Goal: Task Accomplishment & Management: Complete application form

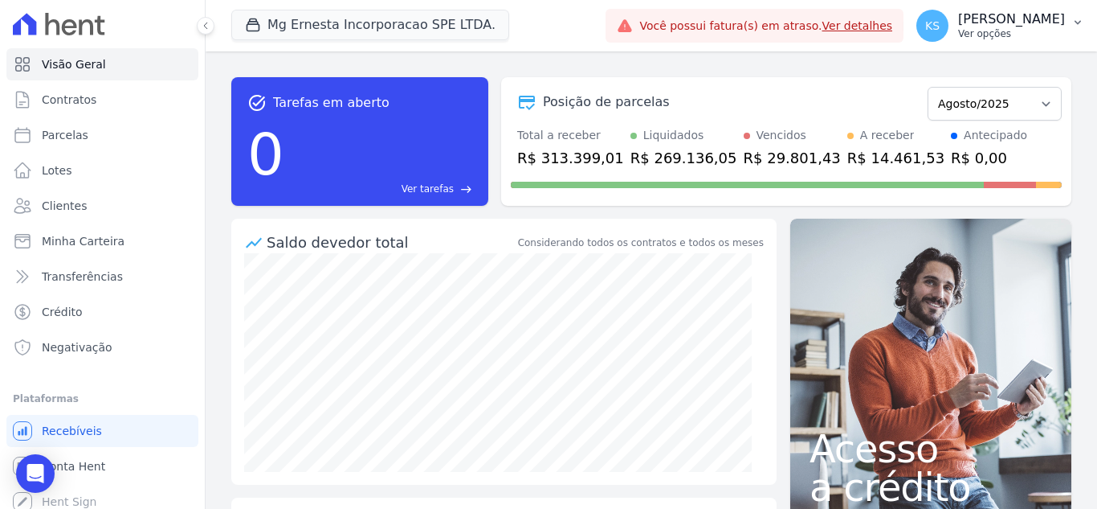
click at [1018, 22] on p "[PERSON_NAME]" at bounding box center [1011, 19] width 107 height 16
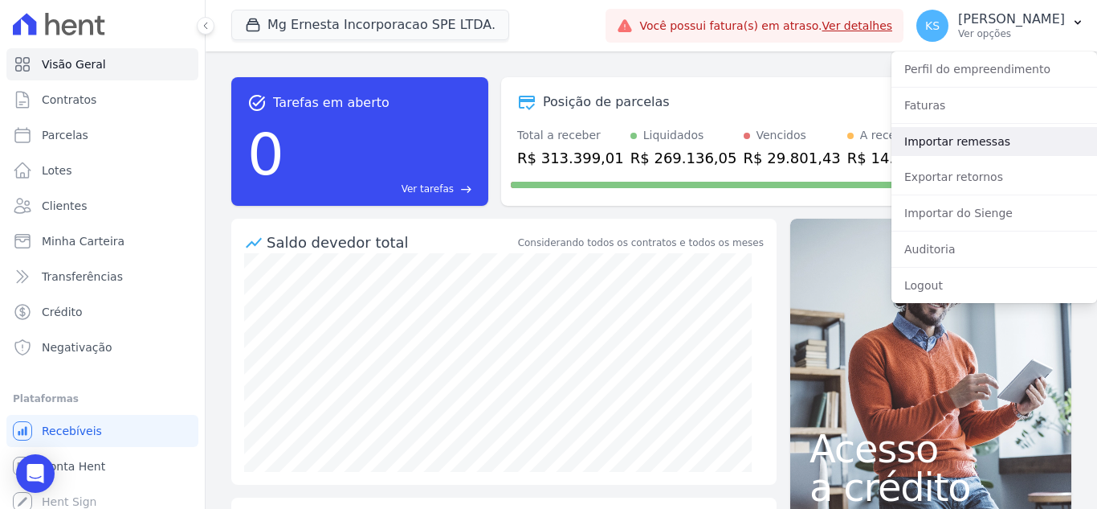
click at [947, 141] on link "Importar remessas" at bounding box center [995, 141] width 206 height 29
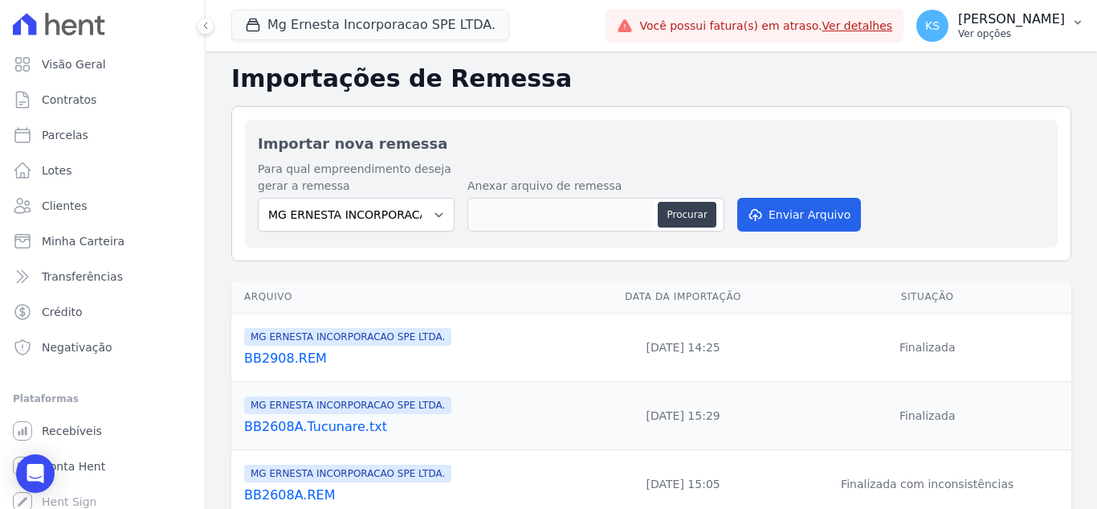
click at [1027, 29] on p "Ver opções" at bounding box center [1011, 33] width 107 height 13
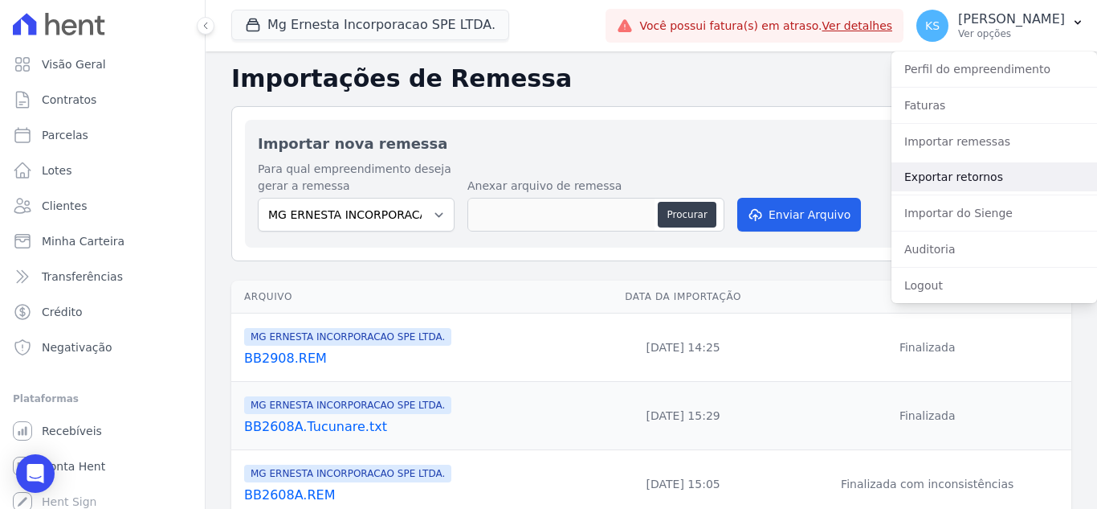
click at [963, 176] on link "Exportar retornos" at bounding box center [995, 176] width 206 height 29
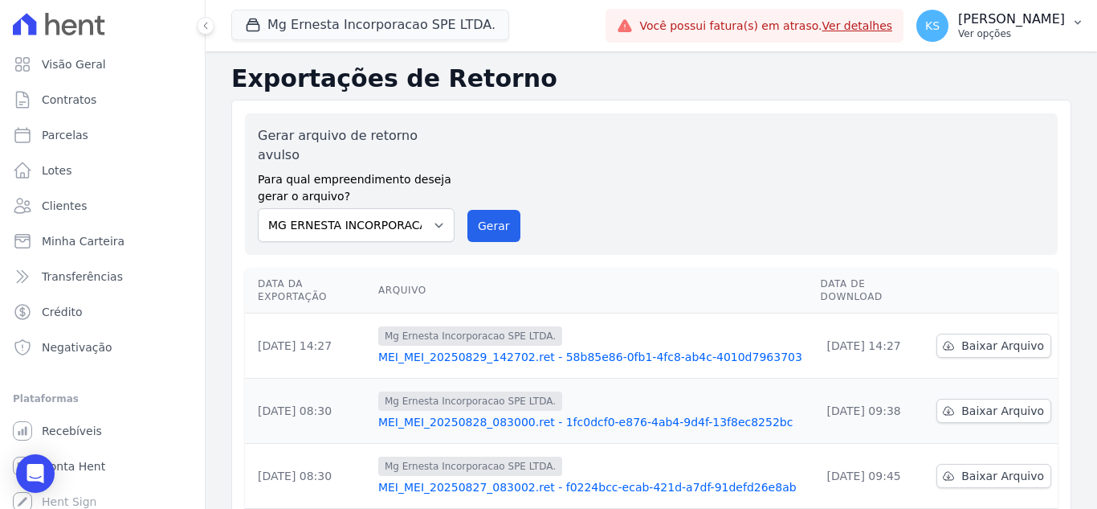
click at [1033, 24] on p "[PERSON_NAME]" at bounding box center [1011, 19] width 107 height 16
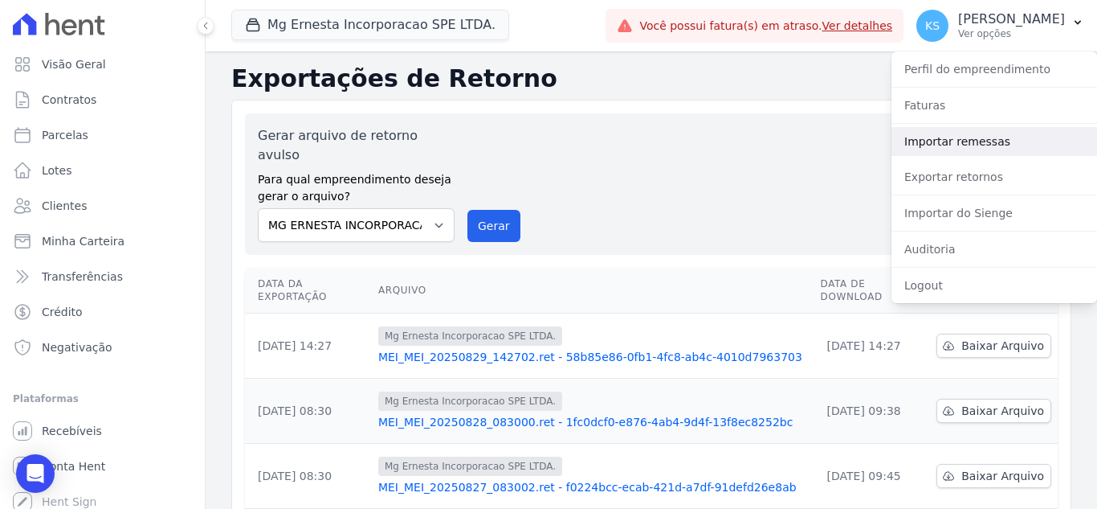
click at [943, 139] on link "Importar remessas" at bounding box center [995, 141] width 206 height 29
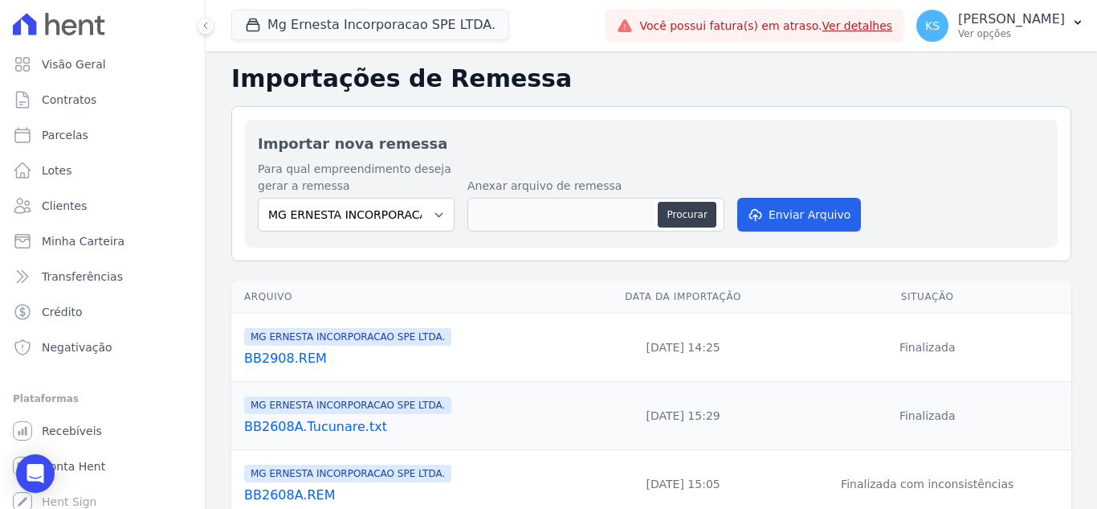
click at [710, 146] on h2 "Importar nova remessa" at bounding box center [651, 144] width 787 height 22
click at [675, 217] on button "Procurar" at bounding box center [687, 215] width 58 height 26
type input "BB2908A.REM"
click at [788, 212] on button "Enviar Arquivo" at bounding box center [799, 215] width 124 height 34
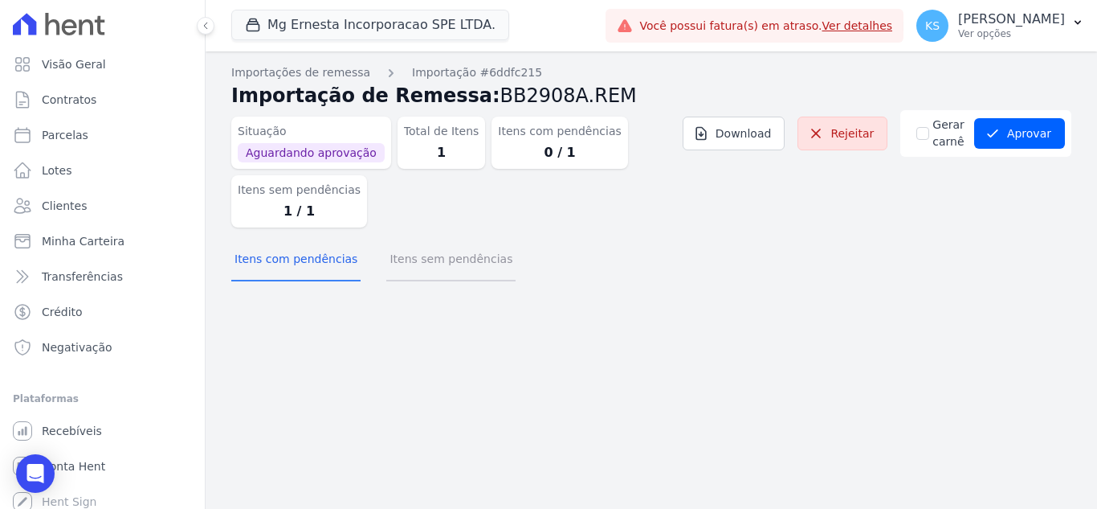
drag, startPoint x: 441, startPoint y: 264, endPoint x: 471, endPoint y: 292, distance: 40.4
click at [443, 264] on button "Itens sem pendências" at bounding box center [450, 260] width 129 height 42
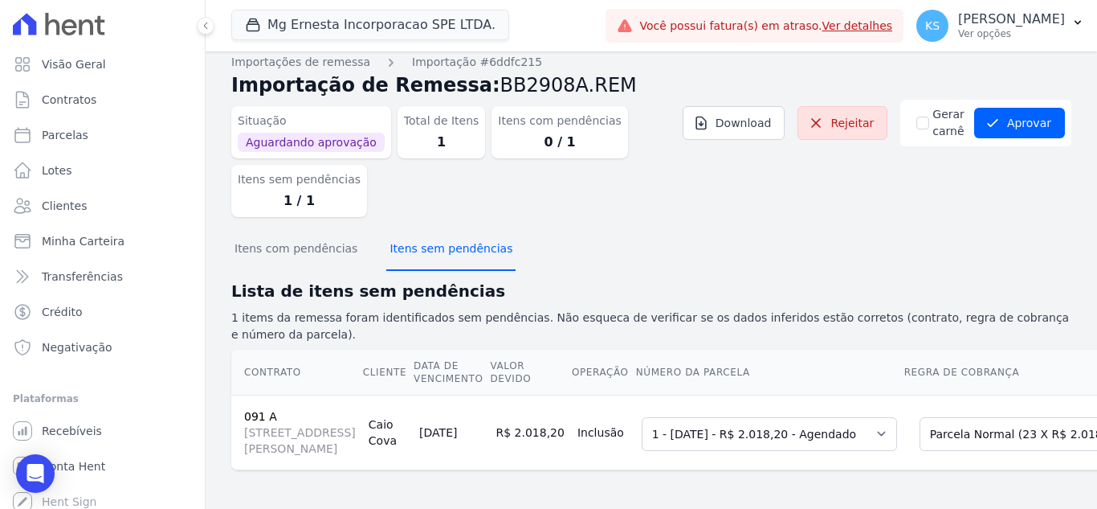
scroll to position [23, 0]
click at [997, 112] on button "Aprovar" at bounding box center [1019, 123] width 91 height 31
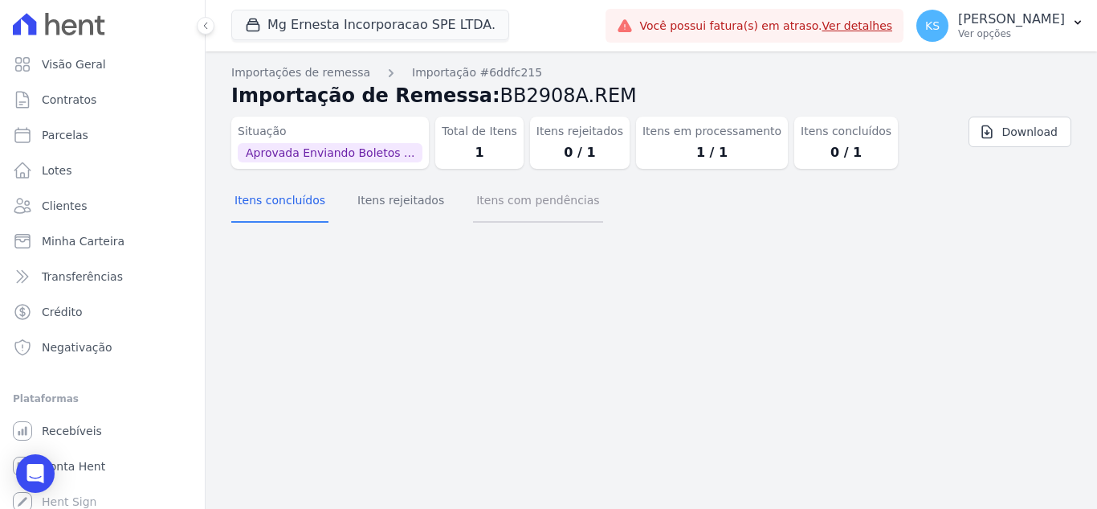
click at [492, 210] on button "Itens com pendências" at bounding box center [537, 202] width 129 height 42
click at [387, 214] on button "Itens rejeitados" at bounding box center [400, 202] width 93 height 42
click at [298, 207] on button "Itens concluídos" at bounding box center [279, 202] width 97 height 42
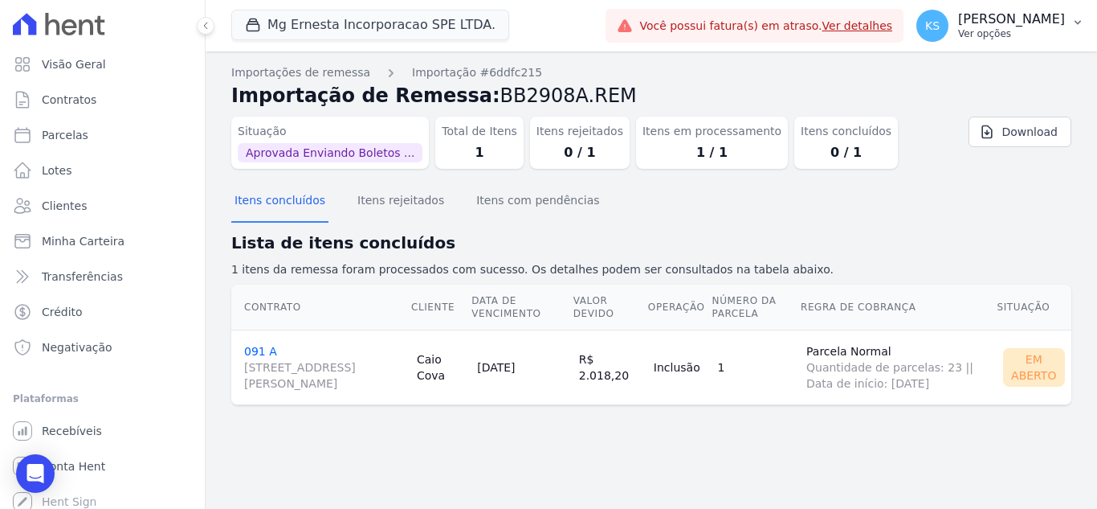
click at [1034, 26] on p "[PERSON_NAME]" at bounding box center [1011, 19] width 107 height 16
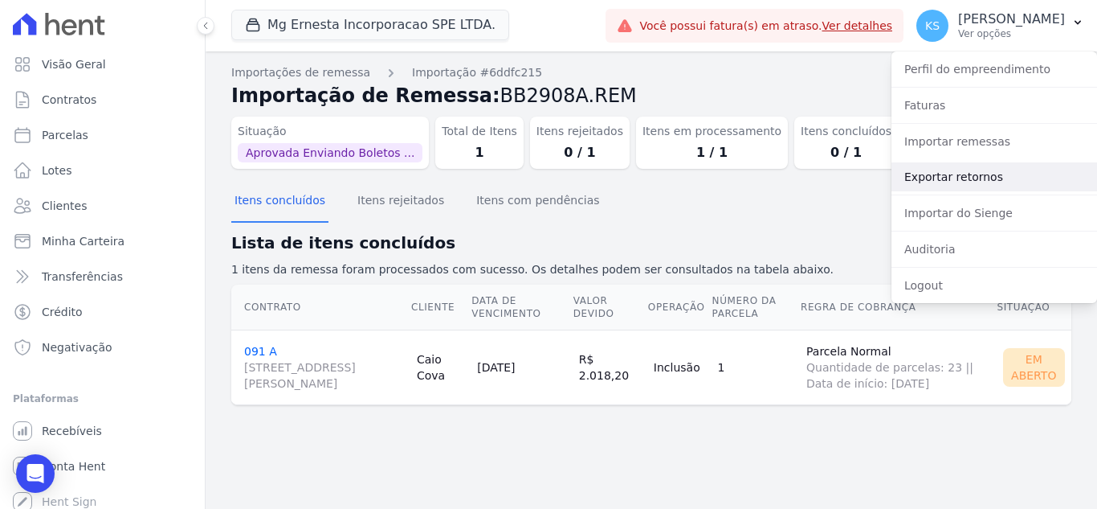
click at [965, 180] on link "Exportar retornos" at bounding box center [995, 176] width 206 height 29
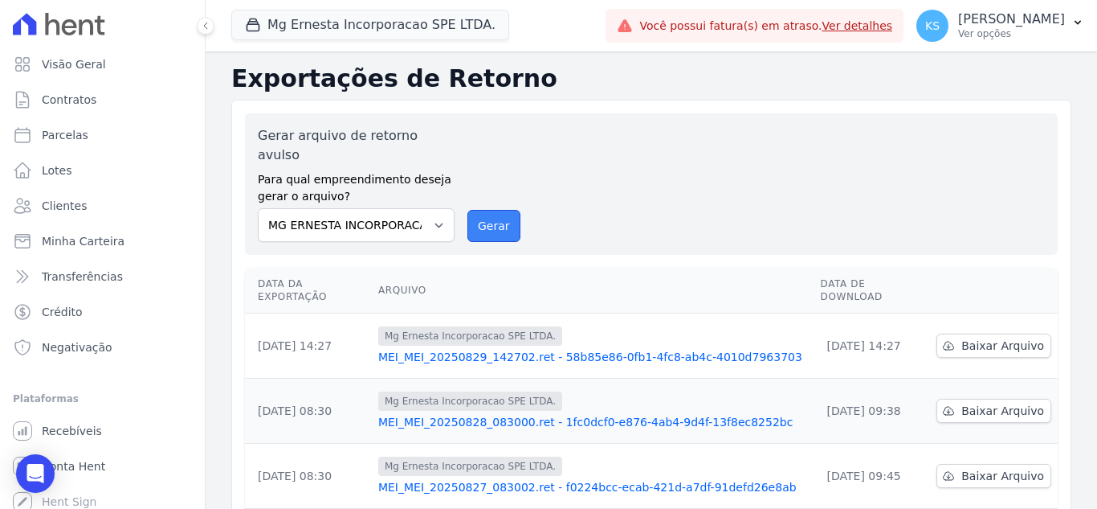
click at [497, 210] on button "Gerar" at bounding box center [494, 226] width 53 height 32
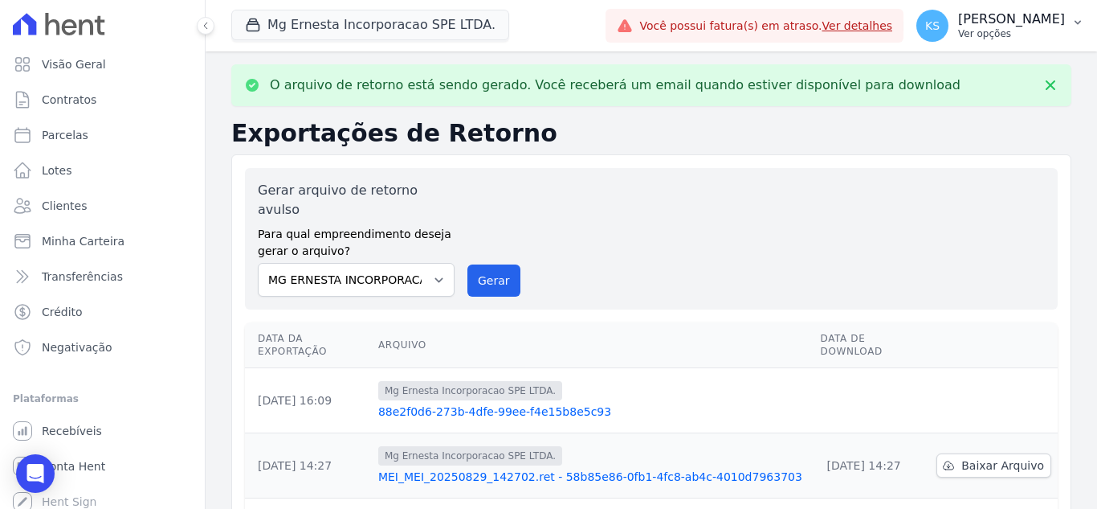
click at [1028, 28] on p "Ver opções" at bounding box center [1011, 33] width 107 height 13
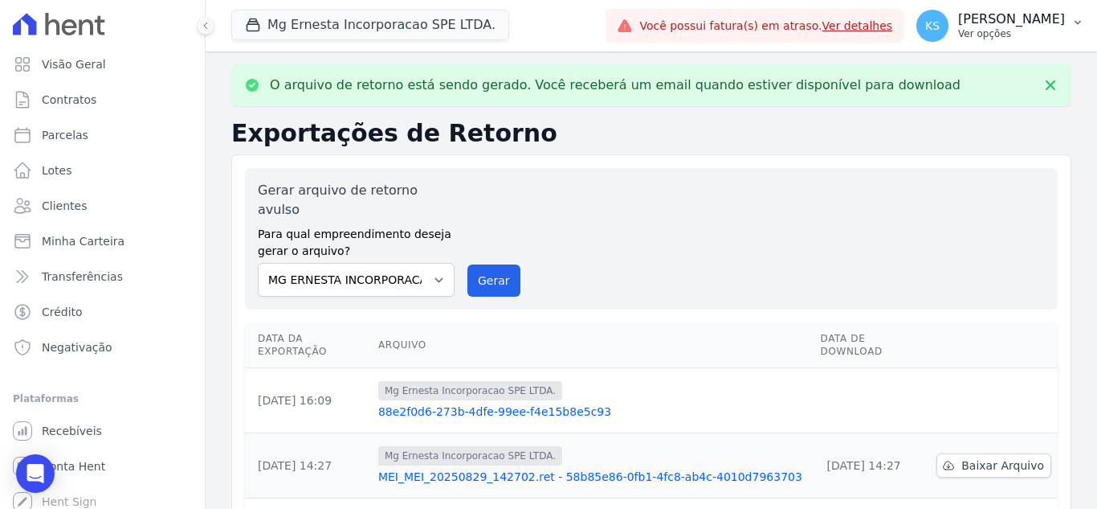
click at [1026, 28] on p "Ver opções" at bounding box center [1011, 33] width 107 height 13
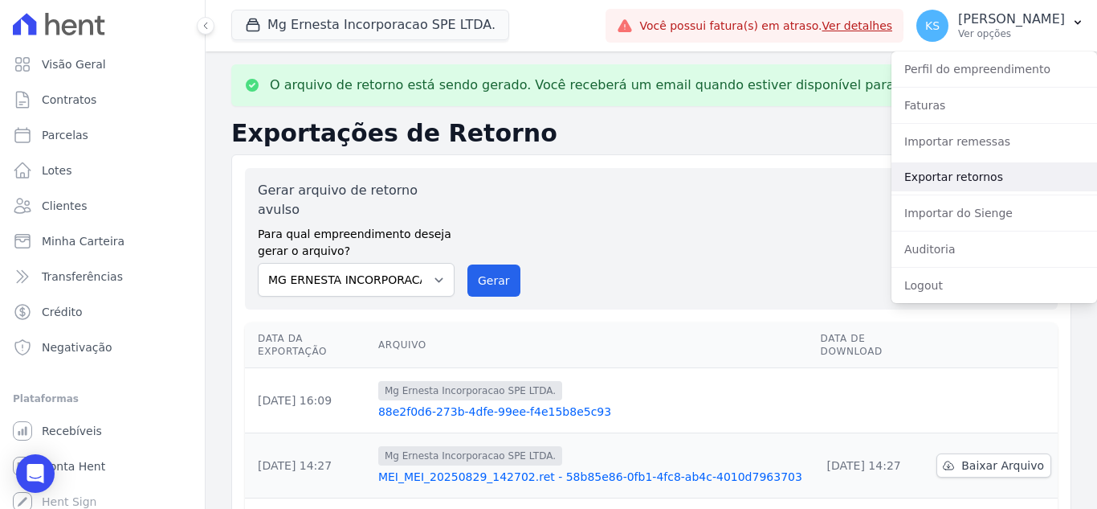
click at [974, 179] on link "Exportar retornos" at bounding box center [995, 176] width 206 height 29
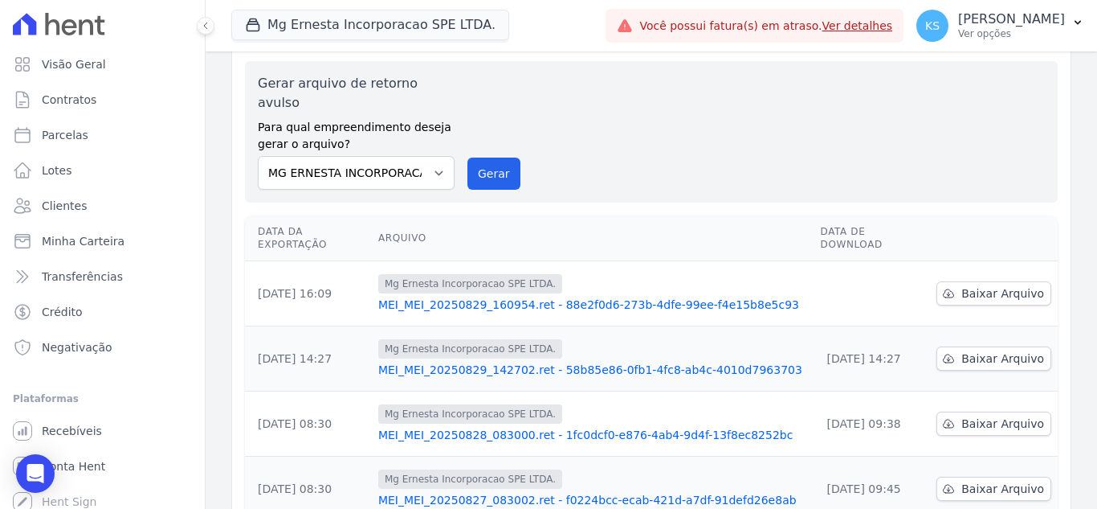
scroll to position [80, 0]
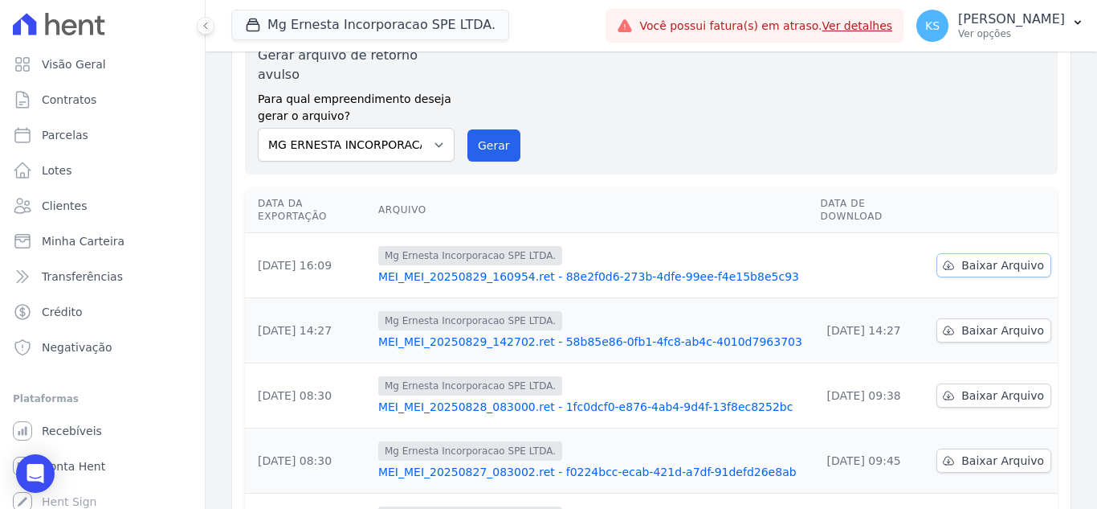
click at [952, 253] on link "Baixar Arquivo" at bounding box center [994, 265] width 115 height 24
click at [712, 91] on div "Gerar arquivo de retorno avulso Para qual empreendimento deseja gerar o arquivo…" at bounding box center [651, 104] width 787 height 116
click at [1016, 25] on p "[PERSON_NAME]" at bounding box center [1011, 19] width 107 height 16
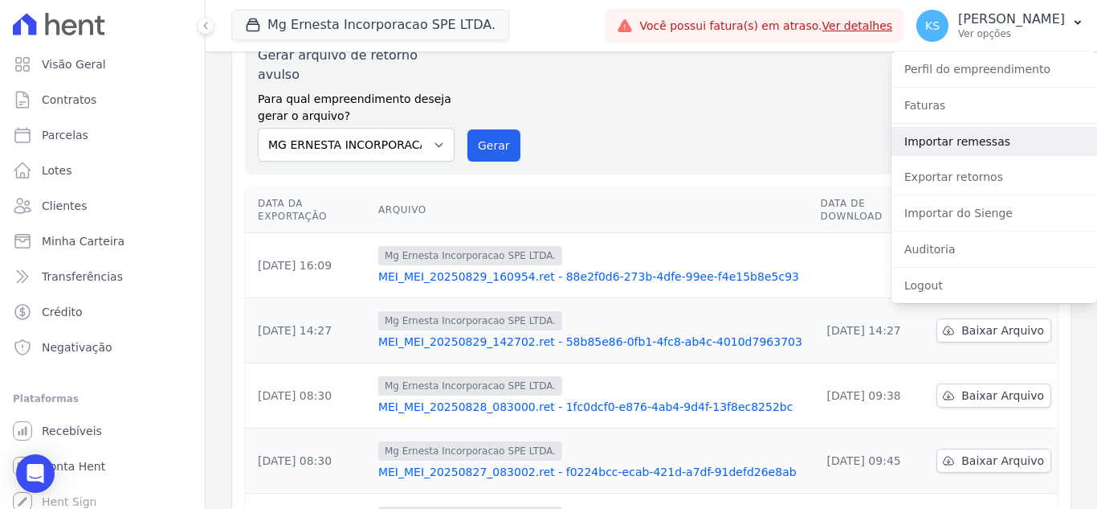
click at [964, 137] on link "Importar remessas" at bounding box center [995, 141] width 206 height 29
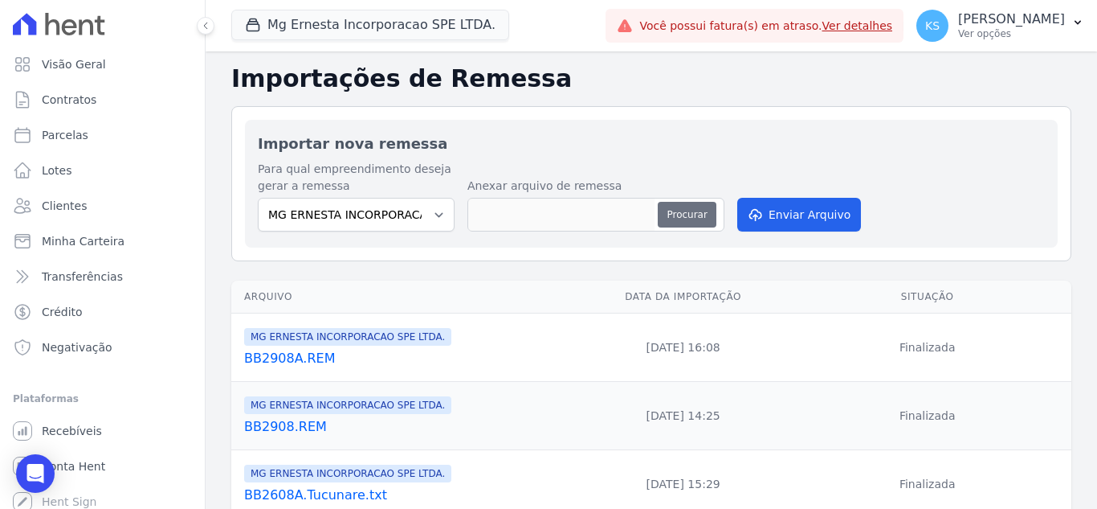
click at [686, 211] on button "Procurar" at bounding box center [687, 215] width 58 height 26
type input "BB2908B.REM"
click at [787, 214] on button "Enviar Arquivo" at bounding box center [799, 215] width 124 height 34
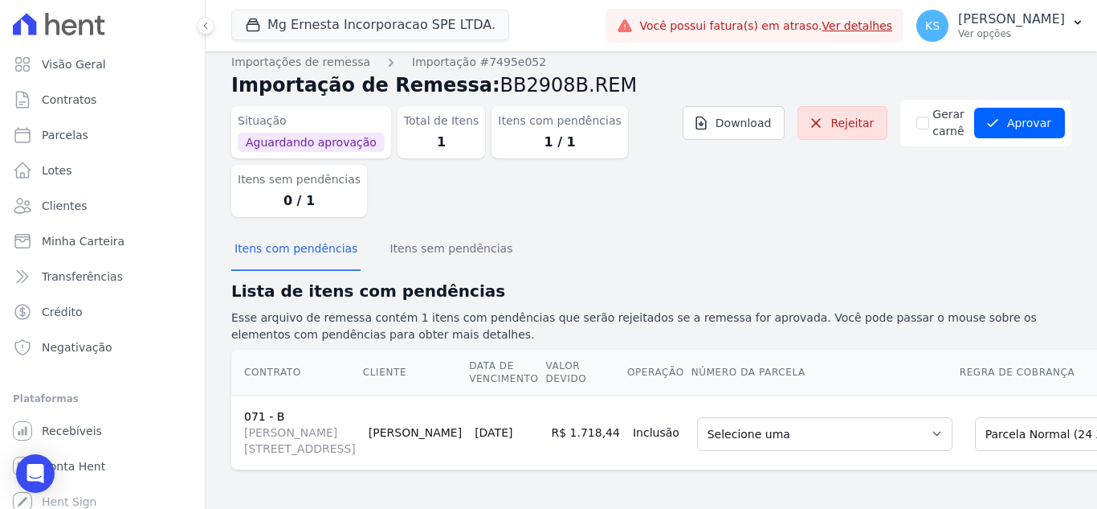
scroll to position [88, 0]
click at [703, 417] on select "Selecione uma 3 - [DATE] - R$ 1.661,35 - Agendado 4 - [DATE] - R$ 1.661,35 - Ag…" at bounding box center [824, 434] width 255 height 34
click at [900, 137] on div "Situação Aguardando aprovação Total de Itens 1 Itens com pendências 1 / 1 Itens…" at bounding box center [651, 165] width 840 height 130
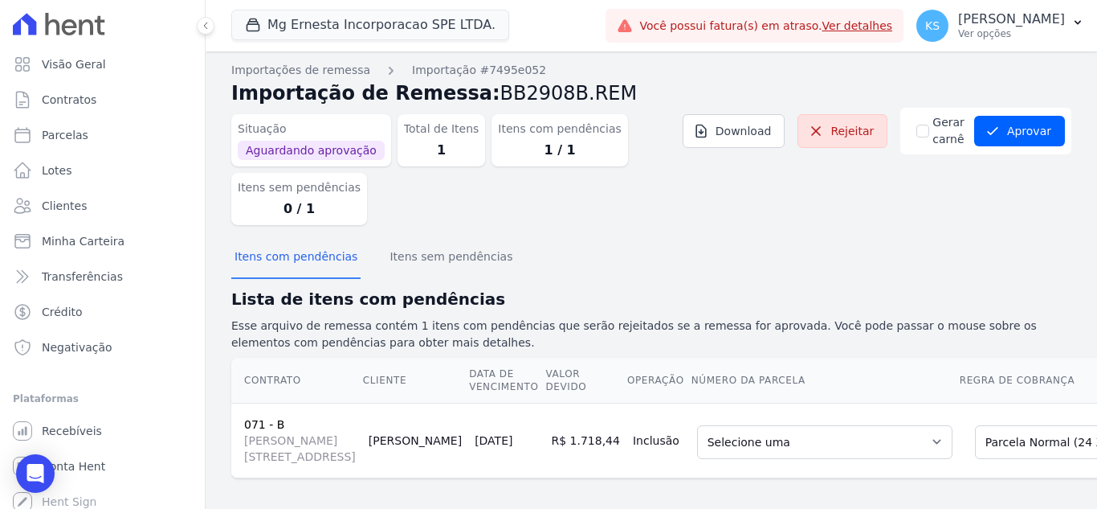
scroll to position [0, 0]
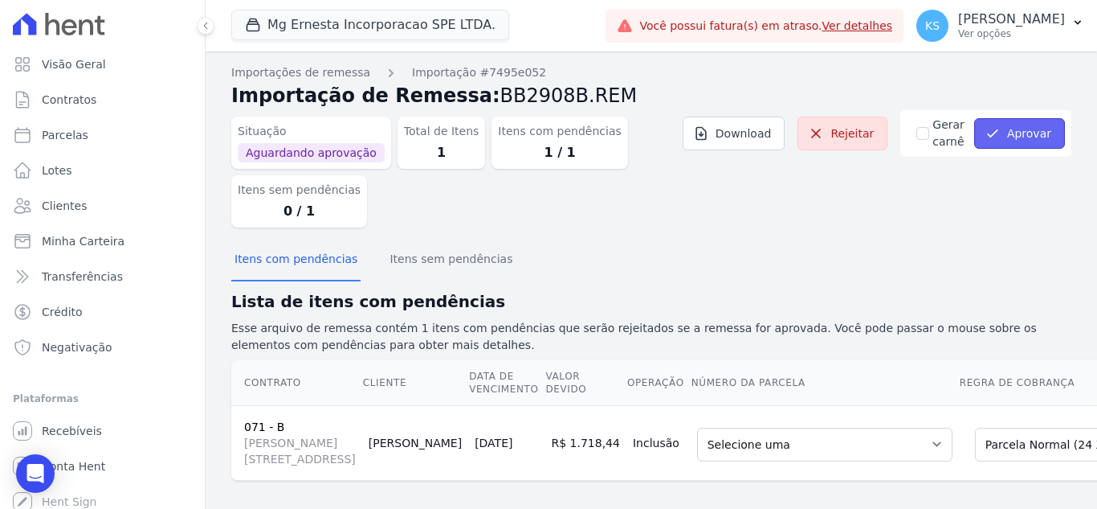
click at [996, 135] on button "Aprovar" at bounding box center [1019, 133] width 91 height 31
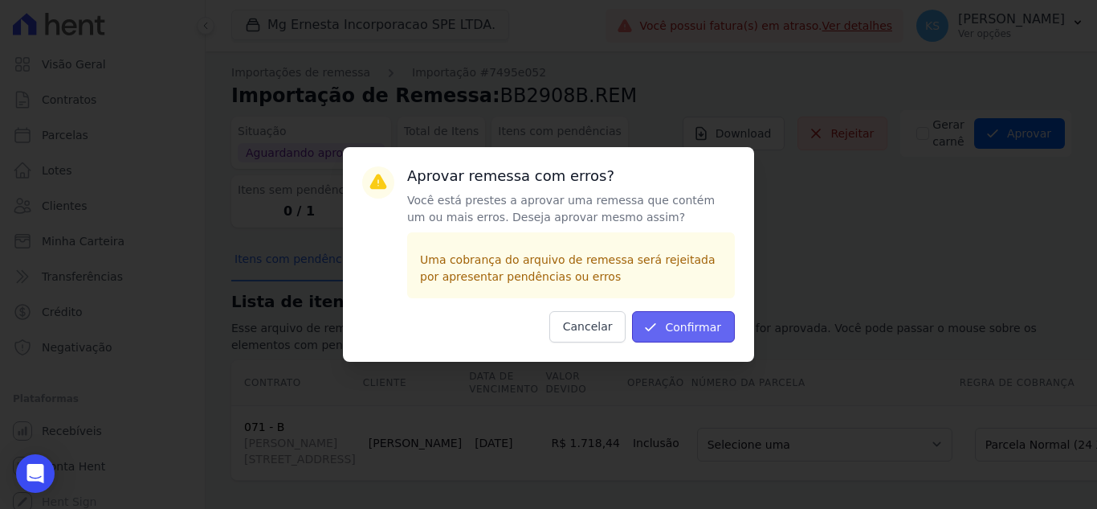
click at [666, 324] on button "Confirmar" at bounding box center [683, 326] width 103 height 31
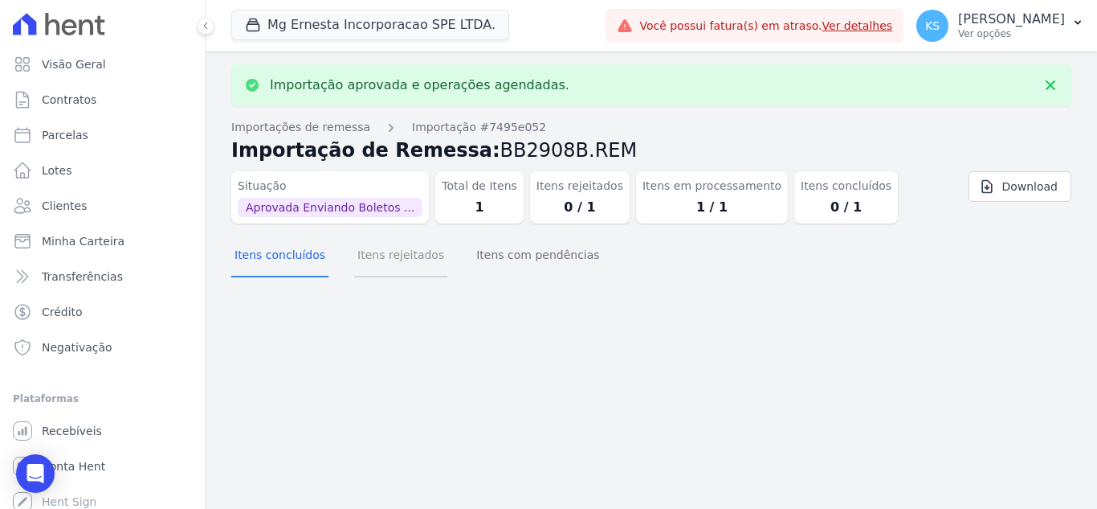
click at [394, 262] on button "Itens rejeitados" at bounding box center [400, 256] width 93 height 42
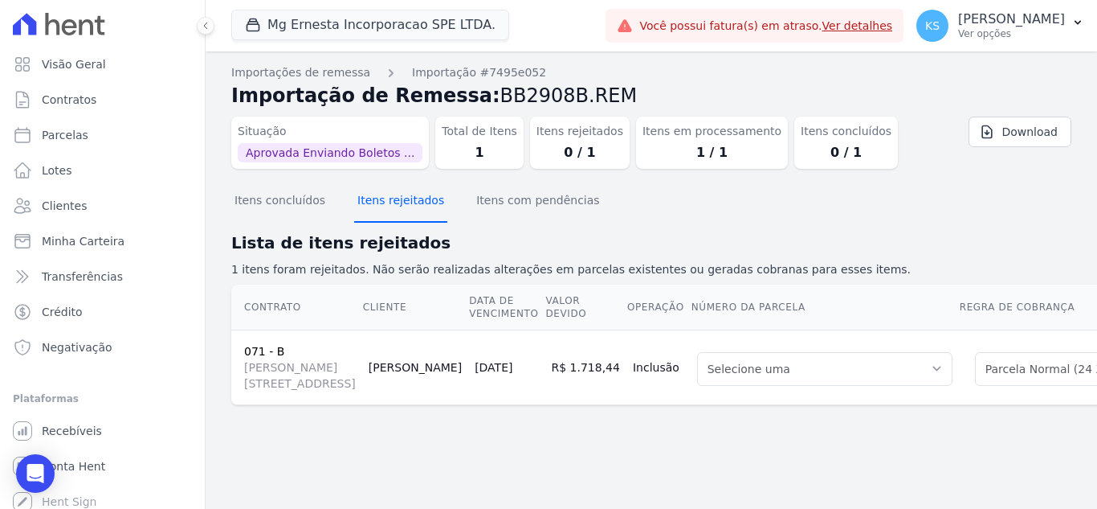
scroll to position [12, 0]
drag, startPoint x: 502, startPoint y: 194, endPoint x: 496, endPoint y: 219, distance: 24.9
click at [503, 194] on button "Itens com pendências" at bounding box center [537, 202] width 129 height 42
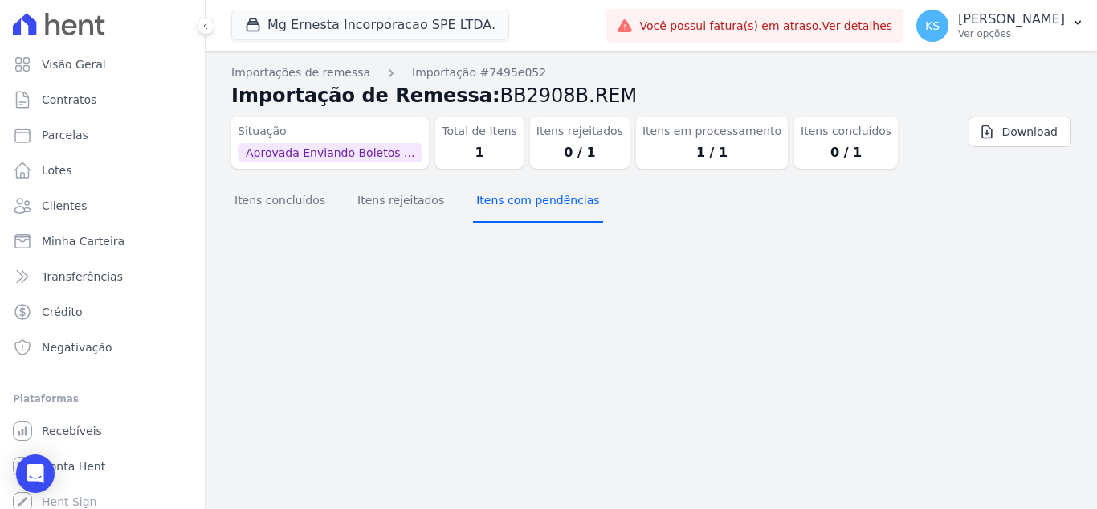
scroll to position [0, 0]
click at [298, 211] on button "Itens concluídos" at bounding box center [279, 202] width 97 height 42
click at [406, 211] on button "Itens rejeitados" at bounding box center [400, 202] width 93 height 42
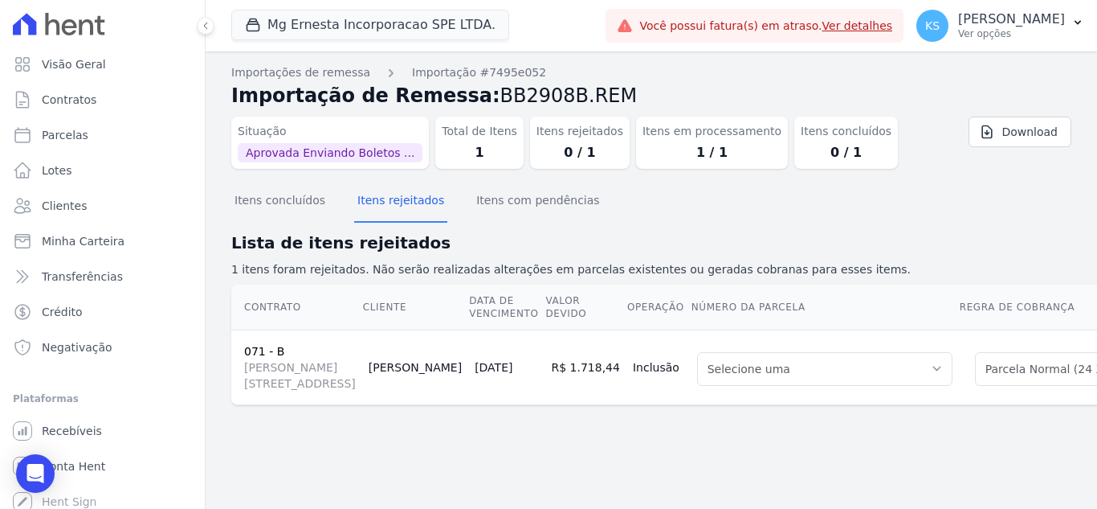
scroll to position [12, 0]
click at [302, 197] on button "Itens concluídos" at bounding box center [279, 202] width 97 height 42
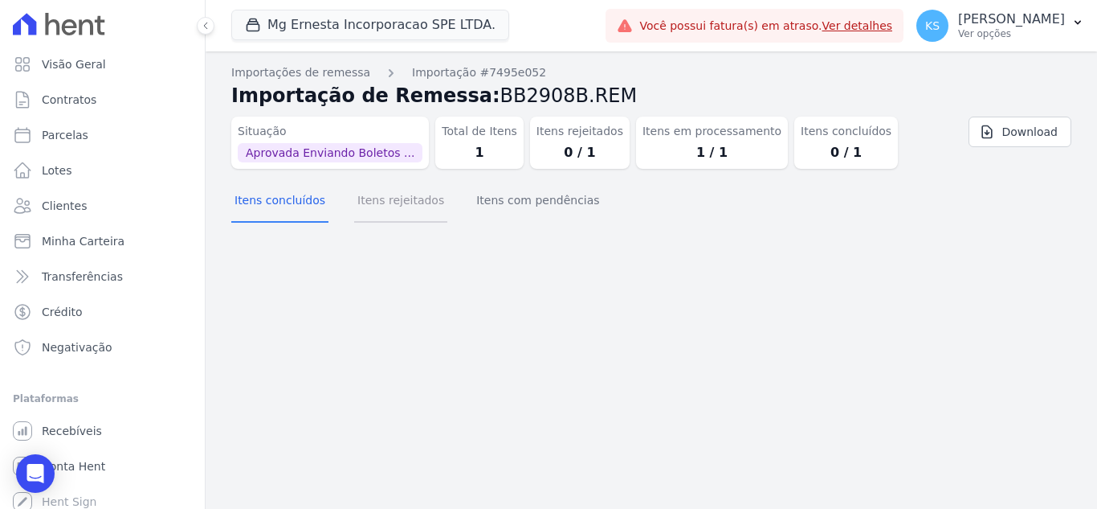
click at [366, 206] on button "Itens rejeitados" at bounding box center [400, 202] width 93 height 42
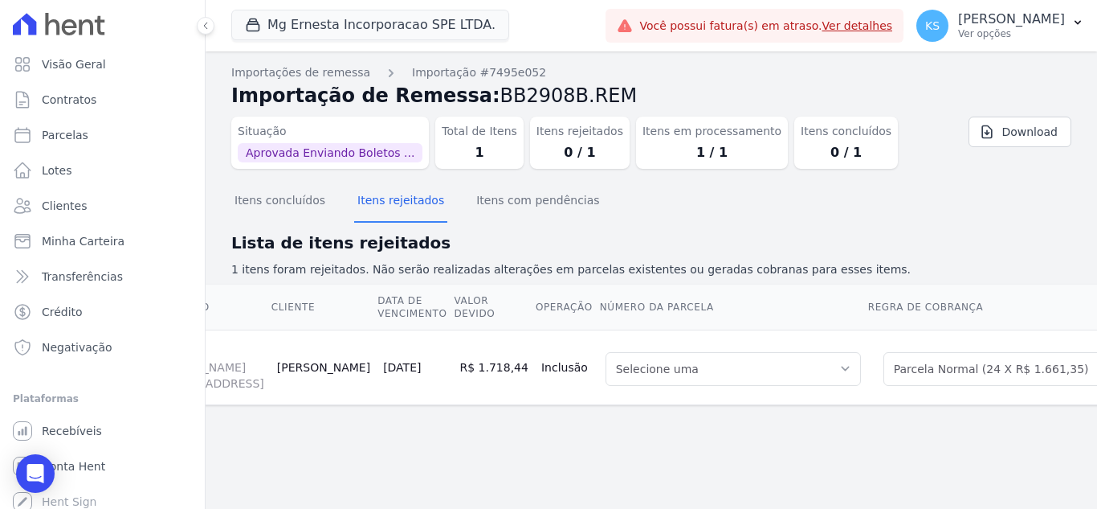
scroll to position [0, 96]
click at [914, 202] on div "Itens concluídos Itens rejeitados Itens com pendências" at bounding box center [651, 201] width 840 height 39
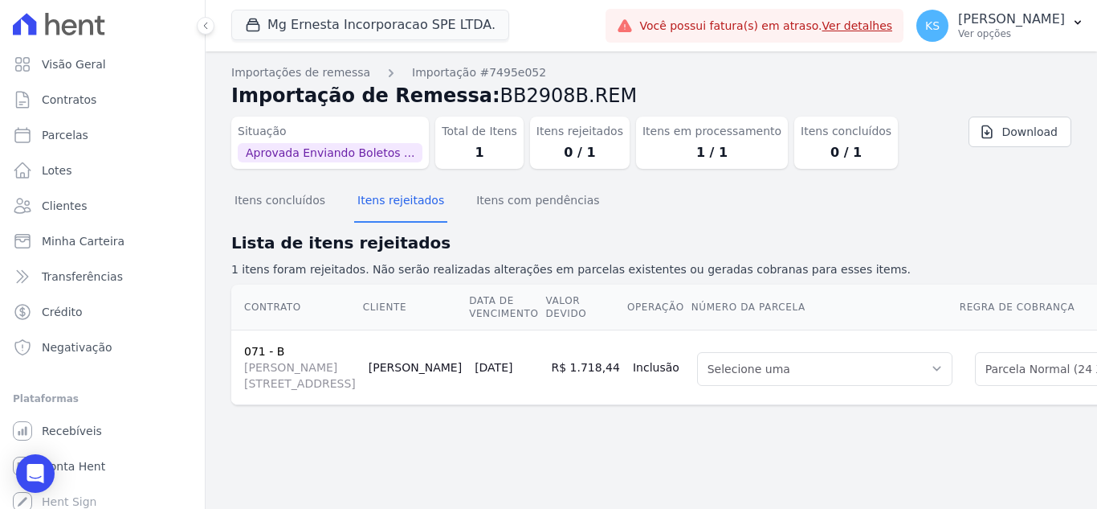
drag, startPoint x: 682, startPoint y: 488, endPoint x: 484, endPoint y: 469, distance: 198.5
click at [484, 411] on div "Contrato Cliente Data de Vencimento Valor devido Operação Número da Parcela Reg…" at bounding box center [652, 344] width 892 height 133
click at [727, 223] on section "Itens concluídos Itens rejeitados Itens com pendências Lista de itens rejeitado…" at bounding box center [651, 306] width 840 height 249
click at [519, 205] on button "Itens com pendências" at bounding box center [537, 202] width 129 height 42
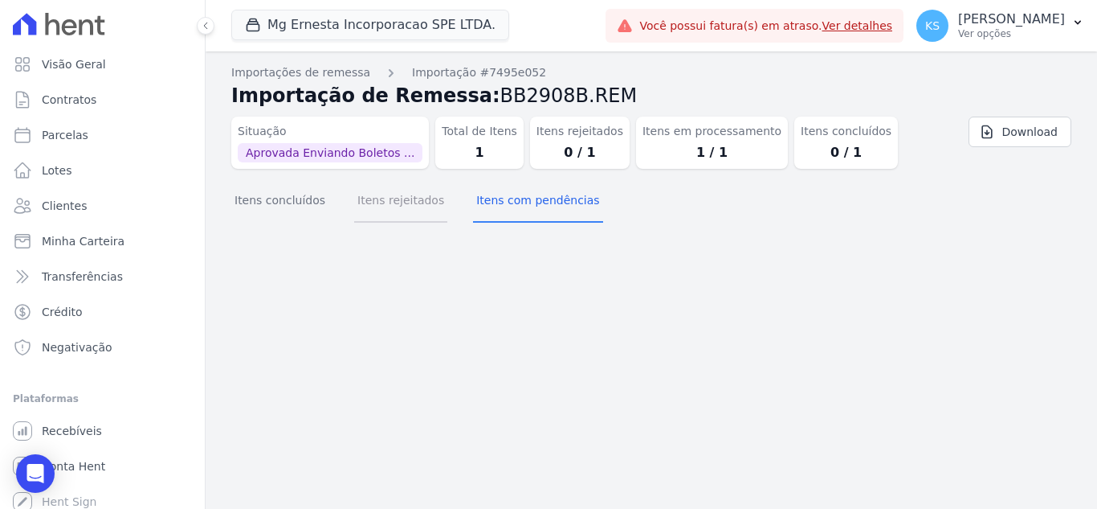
click at [408, 199] on button "Itens rejeitados" at bounding box center [400, 202] width 93 height 42
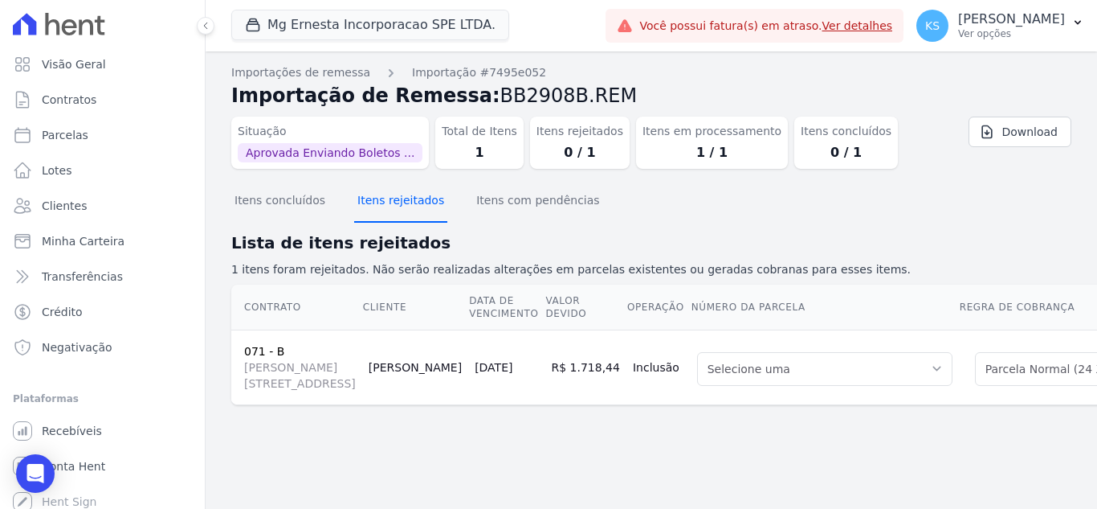
scroll to position [12, 0]
click at [528, 200] on button "Itens com pendências" at bounding box center [537, 202] width 129 height 42
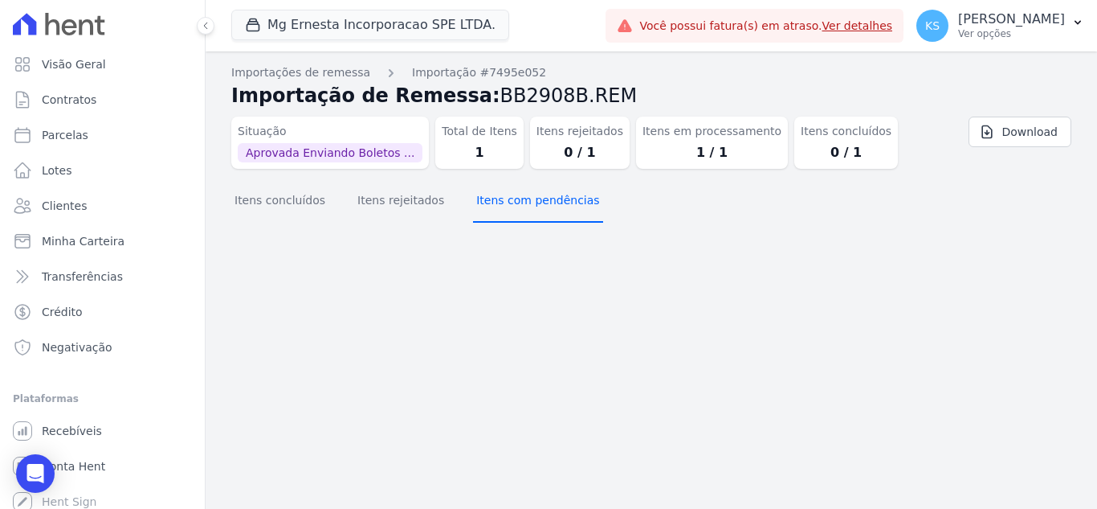
scroll to position [0, 0]
click at [383, 207] on button "Itens rejeitados" at bounding box center [400, 202] width 93 height 42
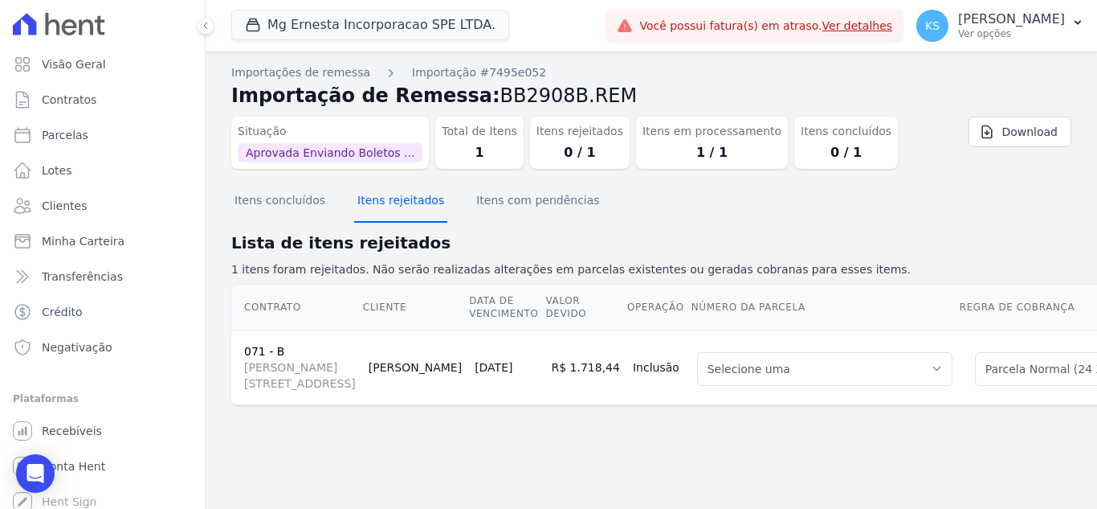
scroll to position [12, 0]
click at [287, 206] on button "Itens concluídos" at bounding box center [279, 202] width 97 height 42
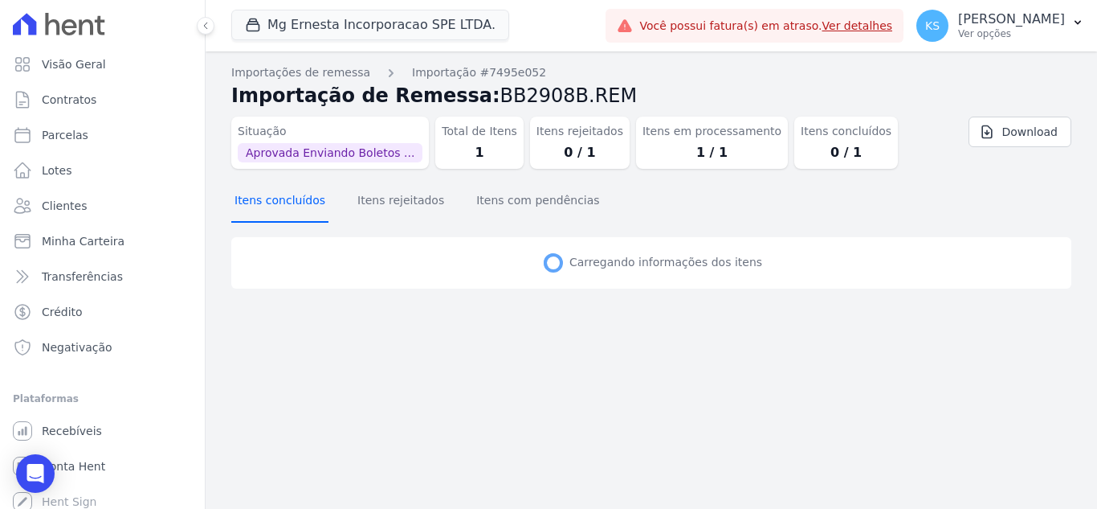
scroll to position [0, 0]
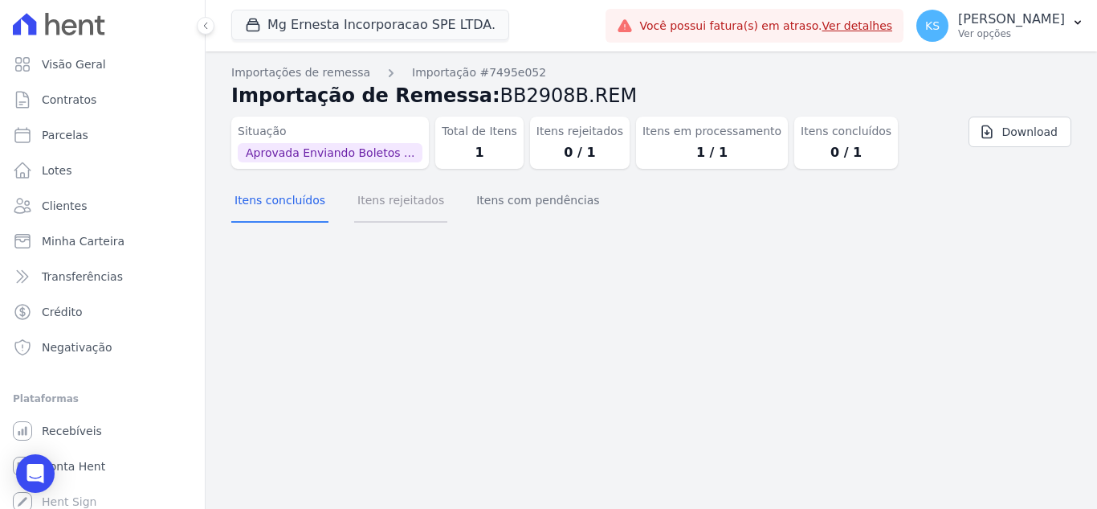
click at [383, 214] on button "Itens rejeitados" at bounding box center [400, 202] width 93 height 42
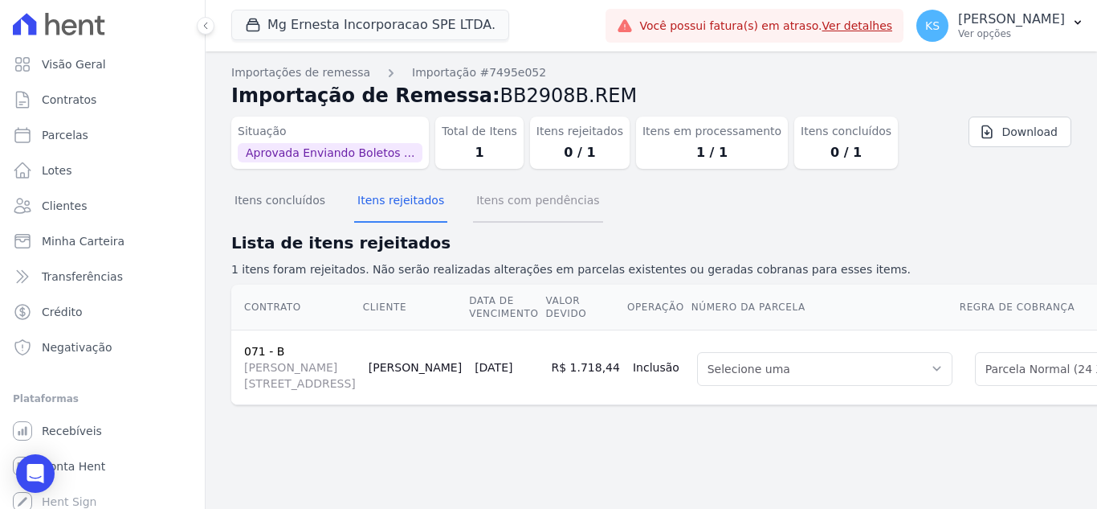
click at [502, 211] on button "Itens com pendências" at bounding box center [537, 202] width 129 height 42
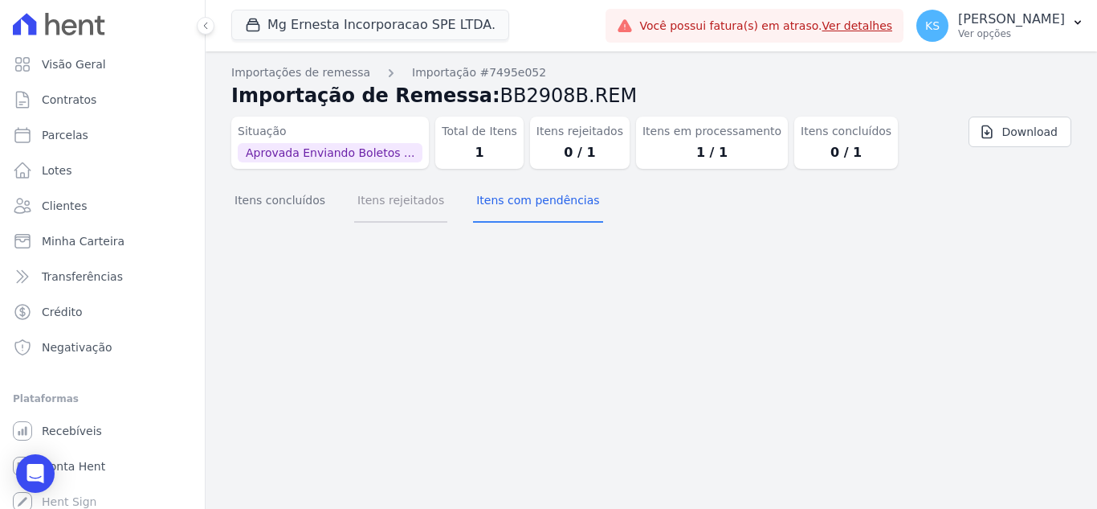
click at [392, 208] on button "Itens rejeitados" at bounding box center [400, 202] width 93 height 42
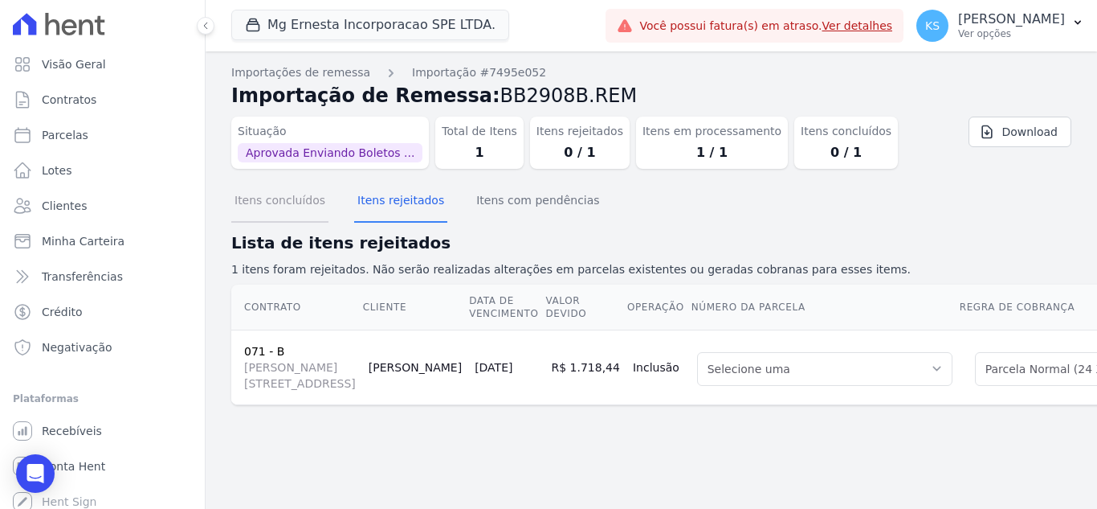
click at [287, 212] on button "Itens concluídos" at bounding box center [279, 202] width 97 height 42
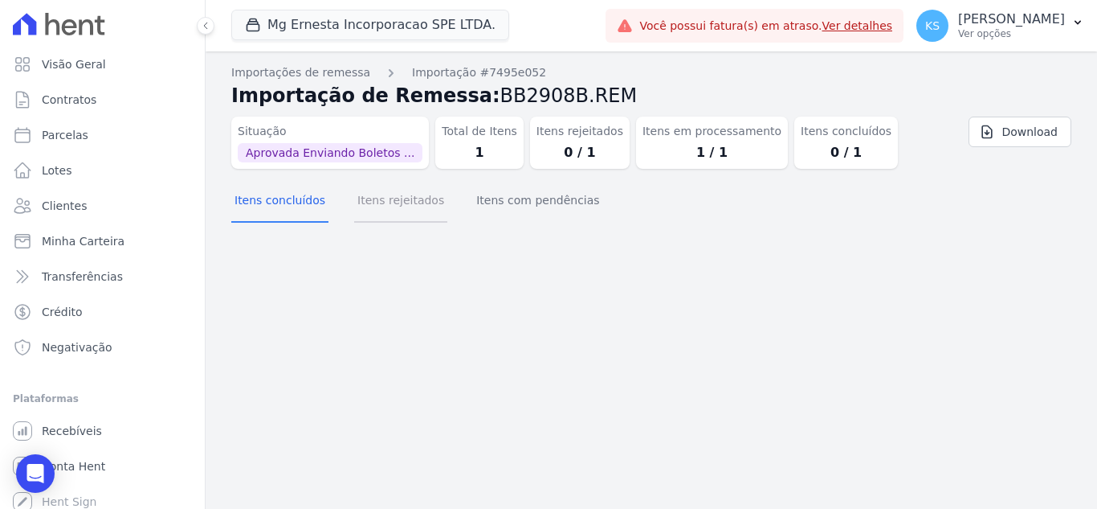
click at [411, 203] on button "Itens rejeitados" at bounding box center [400, 202] width 93 height 42
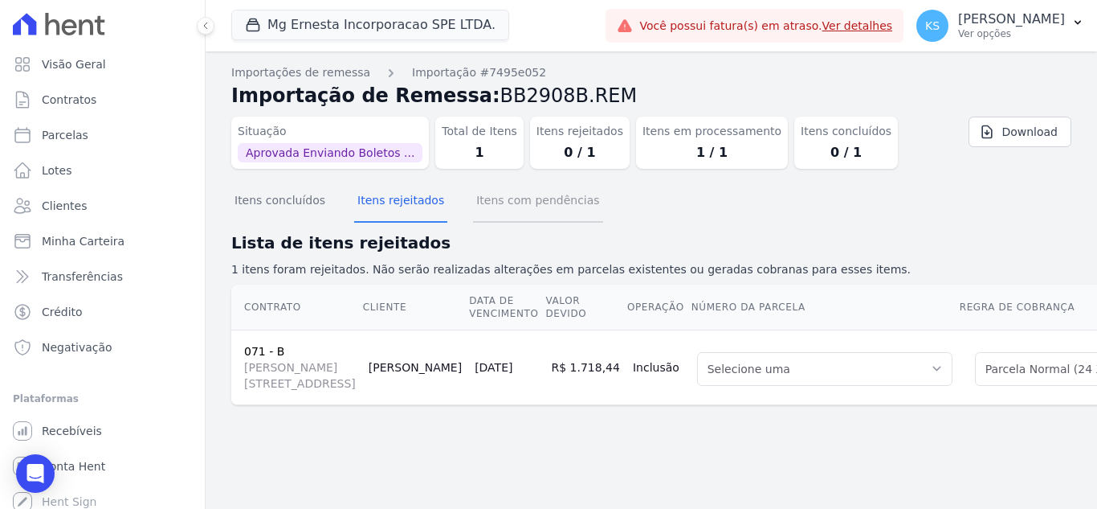
click at [503, 210] on button "Itens com pendências" at bounding box center [537, 202] width 129 height 42
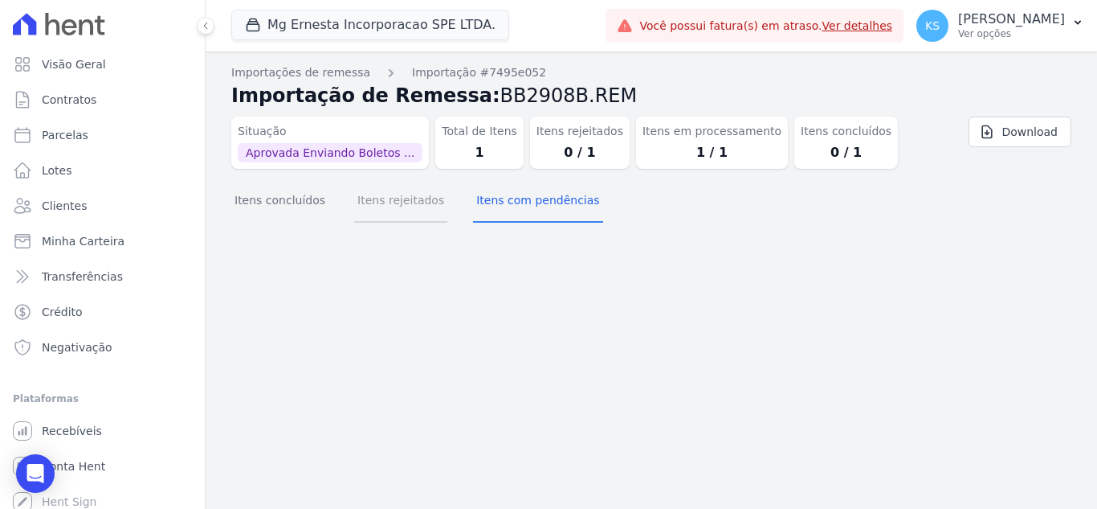
click at [407, 214] on button "Itens rejeitados" at bounding box center [400, 202] width 93 height 42
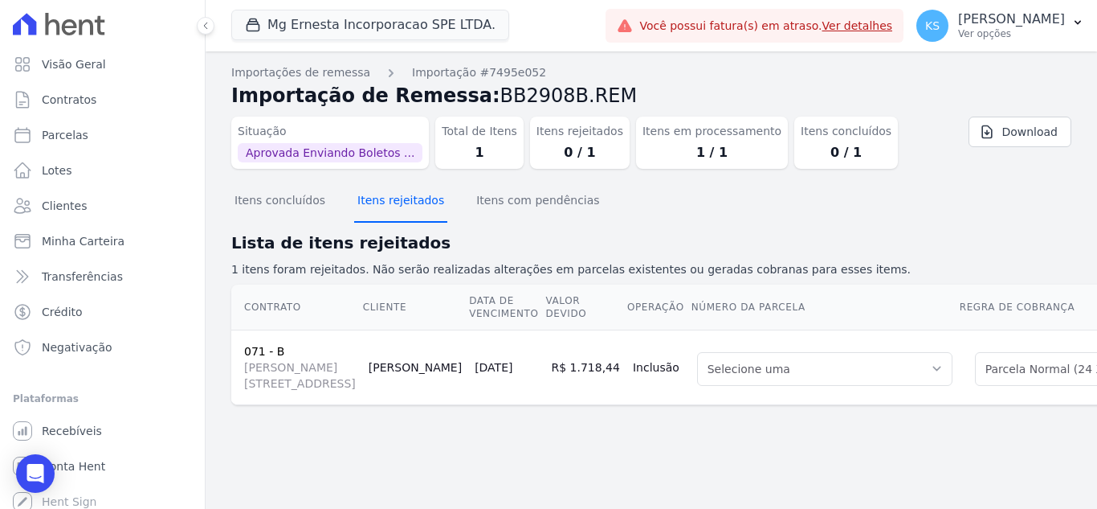
scroll to position [12, 0]
click at [338, 143] on span "Aprovada Enviando Boletos ..." at bounding box center [330, 152] width 185 height 19
click at [259, 201] on button "Itens concluídos" at bounding box center [279, 202] width 97 height 42
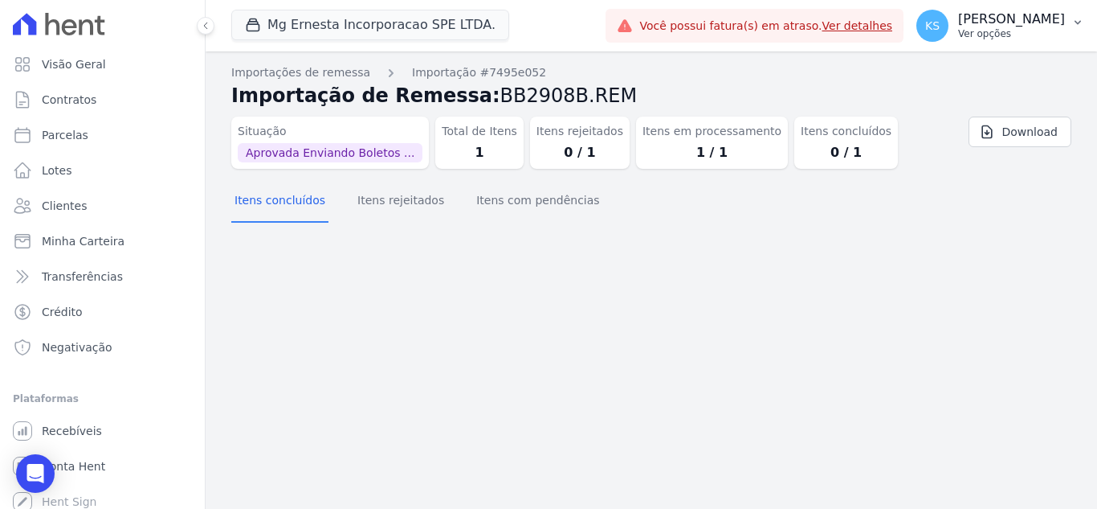
click at [1023, 28] on p "Ver opções" at bounding box center [1011, 33] width 107 height 13
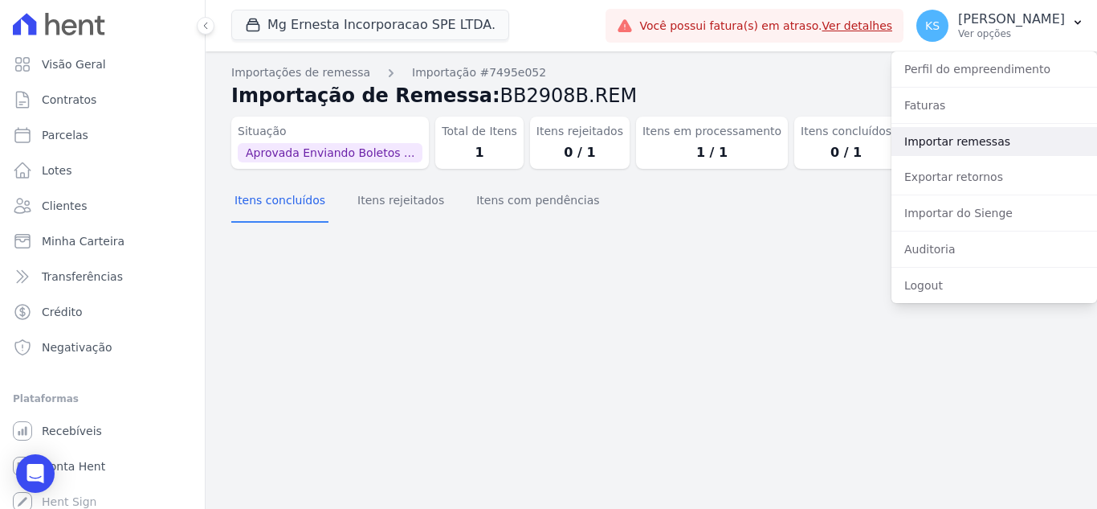
click at [966, 140] on link "Importar remessas" at bounding box center [995, 141] width 206 height 29
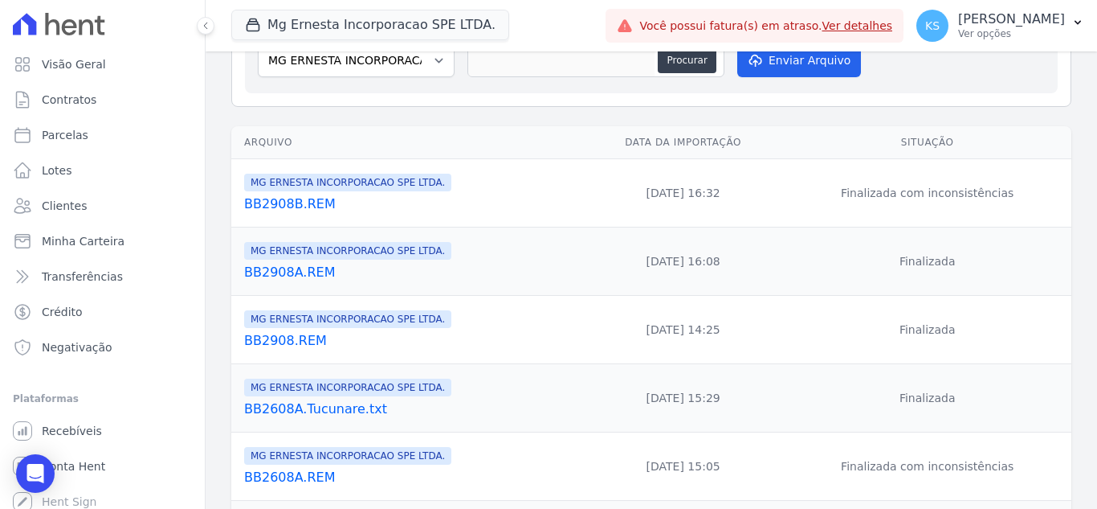
scroll to position [161, 0]
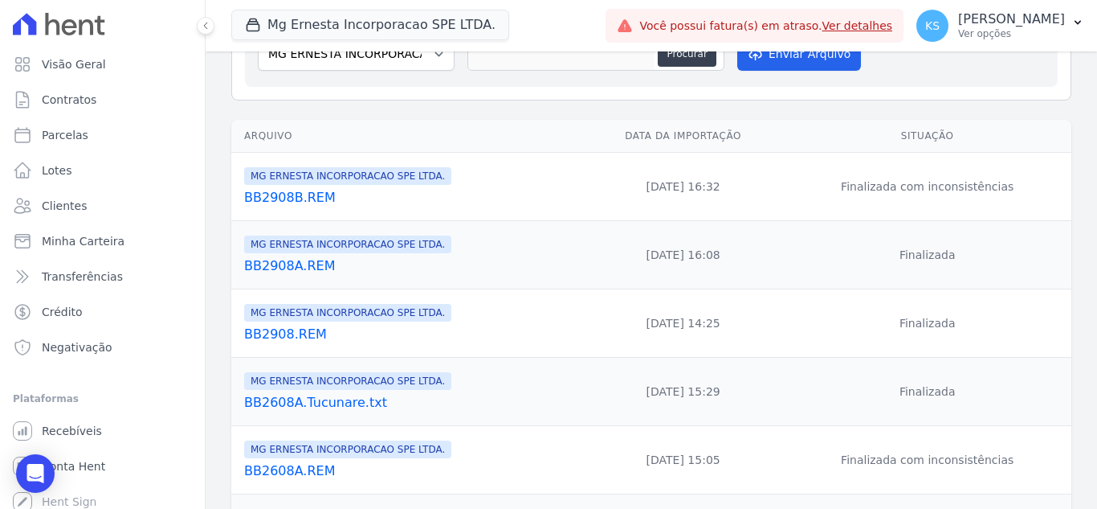
click at [297, 200] on link "BB2908B.REM" at bounding box center [410, 197] width 333 height 19
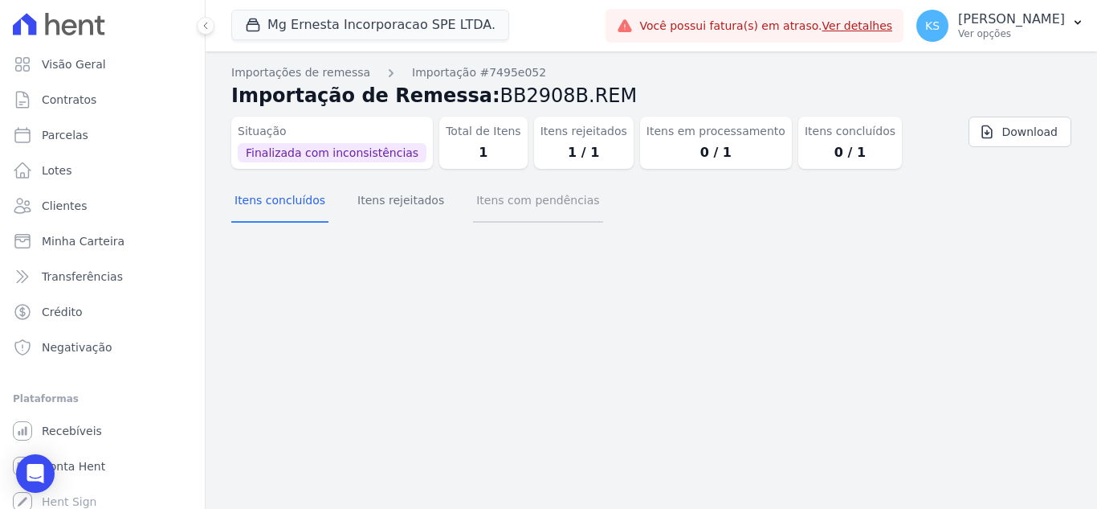
click at [519, 211] on button "Itens com pendências" at bounding box center [537, 202] width 129 height 42
click at [372, 206] on button "Itens rejeitados" at bounding box center [400, 202] width 93 height 42
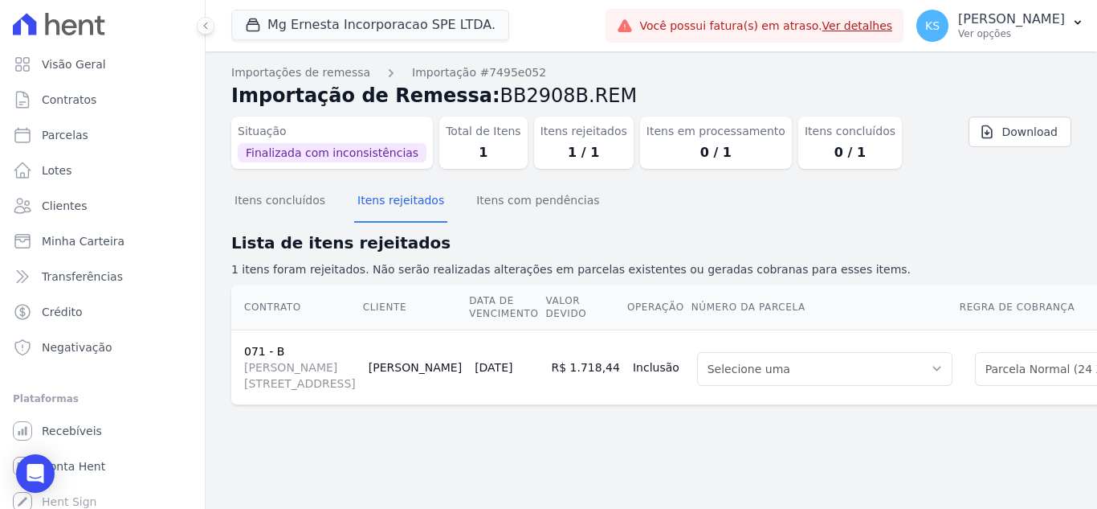
drag, startPoint x: 601, startPoint y: 476, endPoint x: 512, endPoint y: 472, distance: 89.2
click at [512, 411] on div "Contrato Cliente Data de Vencimento Valor devido Operação Número da Parcela Reg…" at bounding box center [652, 344] width 892 height 133
click at [56, 208] on span "Clientes" at bounding box center [64, 206] width 45 height 16
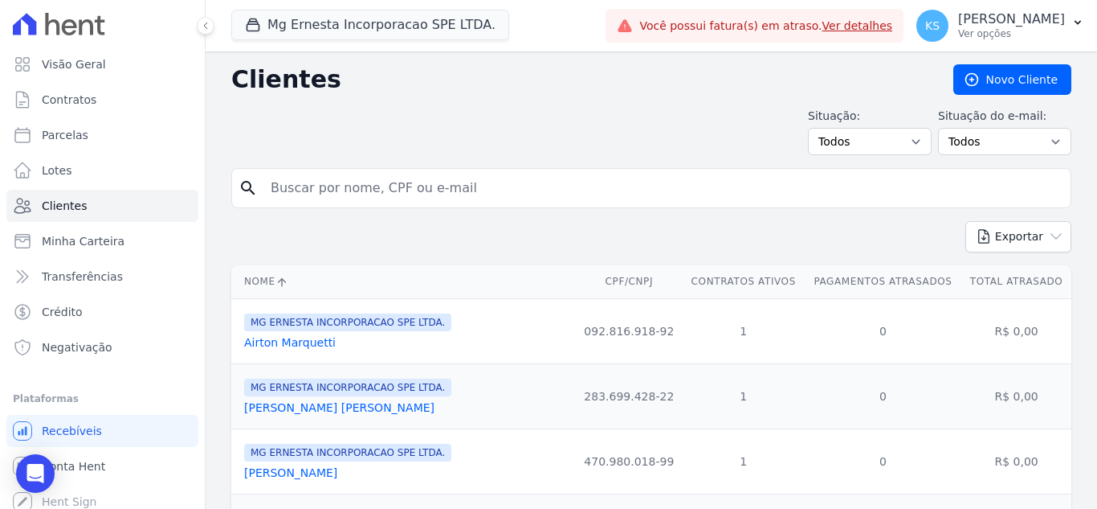
click at [299, 198] on input "search" at bounding box center [662, 188] width 803 height 32
type input "rafael"
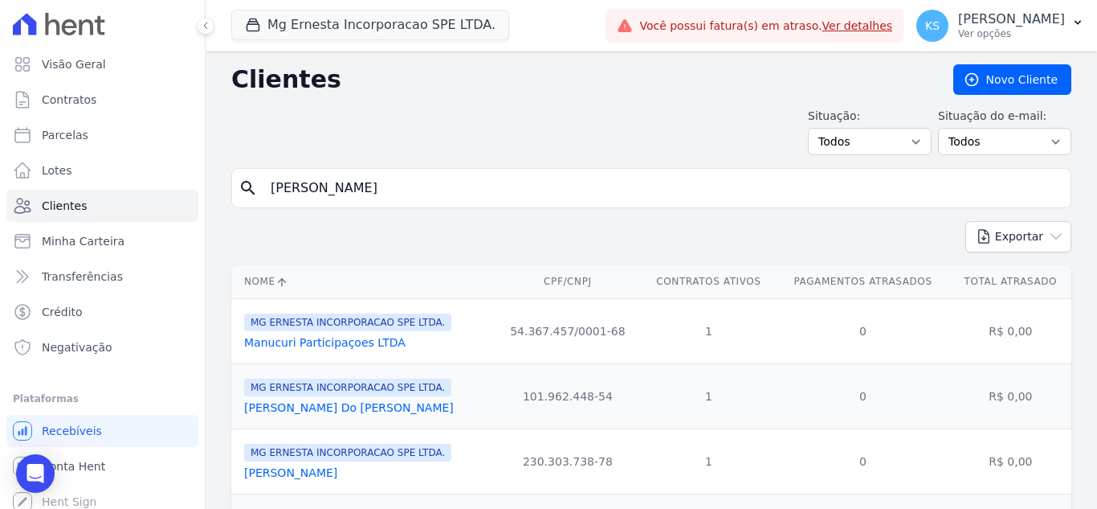
scroll to position [80, 0]
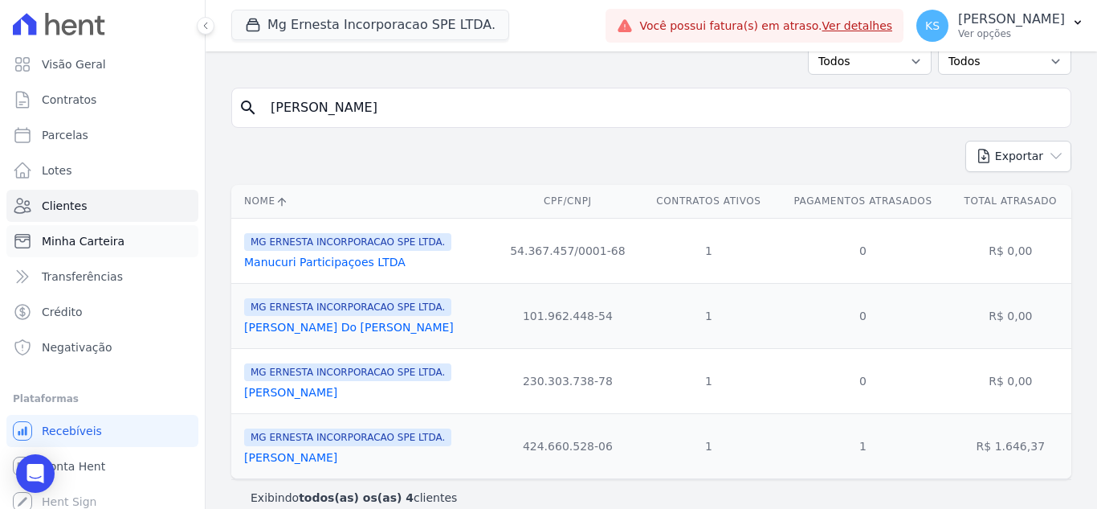
click at [87, 243] on span "Minha Carteira" at bounding box center [83, 241] width 83 height 16
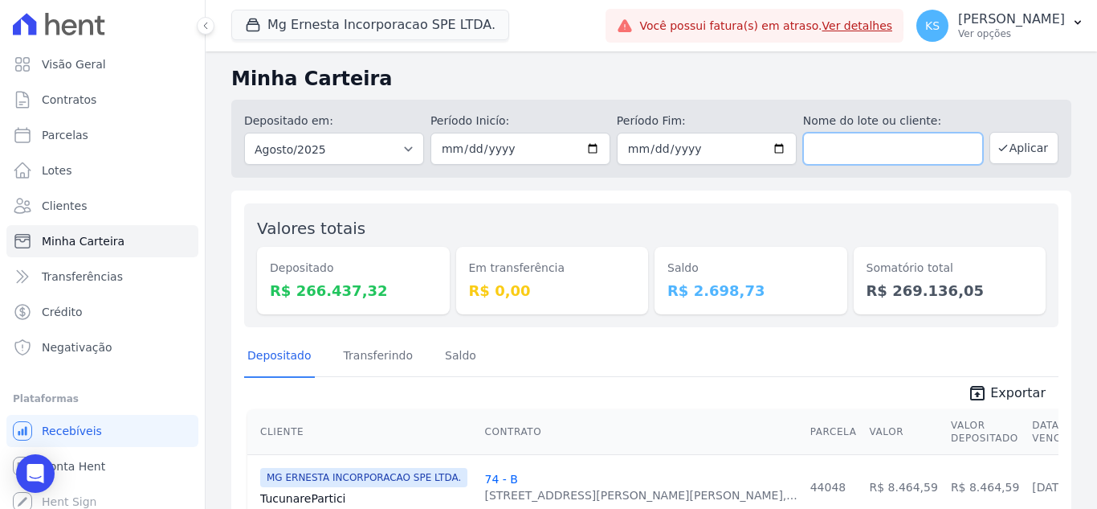
drag, startPoint x: 887, startPoint y: 135, endPoint x: 881, endPoint y: 147, distance: 13.3
click at [887, 135] on input "text" at bounding box center [893, 149] width 180 height 32
type input "rafael teixeira"
click at [1018, 138] on button "Aplicar" at bounding box center [1024, 148] width 69 height 32
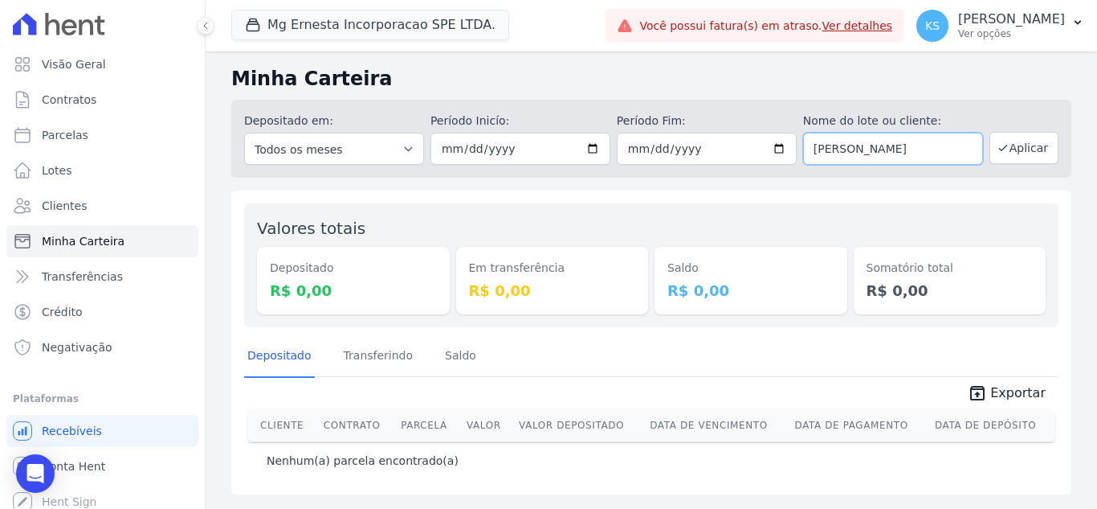
click at [914, 139] on input "[PERSON_NAME]" at bounding box center [893, 149] width 180 height 32
type input "[PERSON_NAME]"
click at [1018, 150] on button "Aplicar" at bounding box center [1024, 148] width 69 height 32
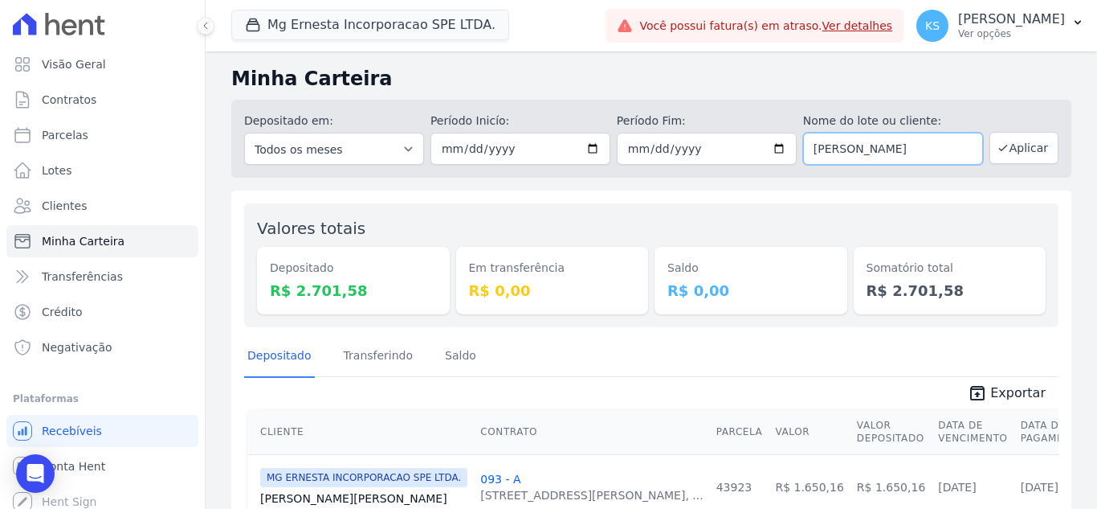
click at [852, 152] on input "rafael" at bounding box center [893, 149] width 180 height 32
drag, startPoint x: 852, startPoint y: 154, endPoint x: 781, endPoint y: 137, distance: 72.7
click at [781, 137] on div "Depositado em: Todos os meses Julho/2025 Agosto/2025 Setembro/2025 Outubro/2025…" at bounding box center [651, 139] width 840 height 78
type input "71"
click at [1003, 148] on button "Aplicar" at bounding box center [1024, 148] width 69 height 32
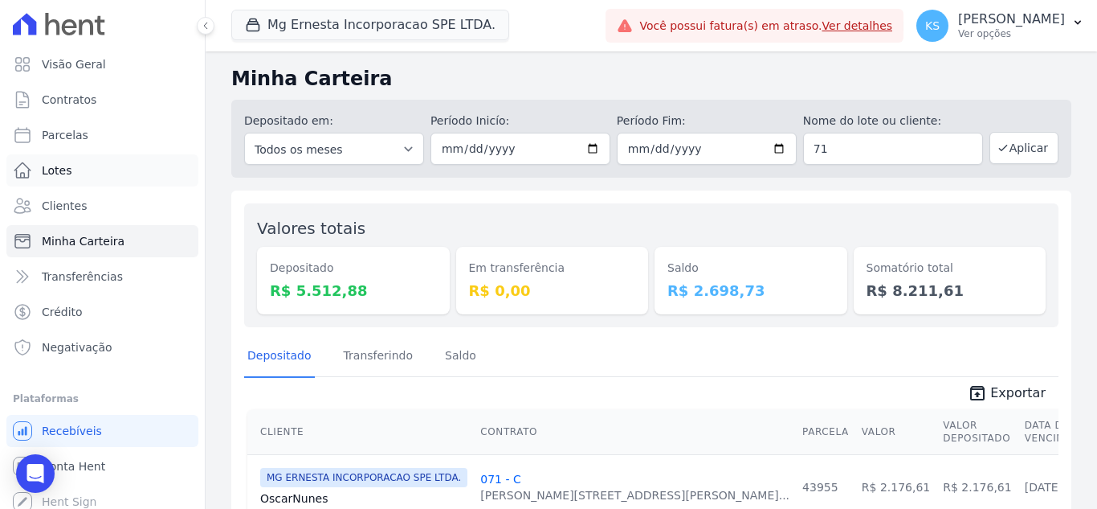
click at [102, 177] on link "Lotes" at bounding box center [102, 170] width 192 height 32
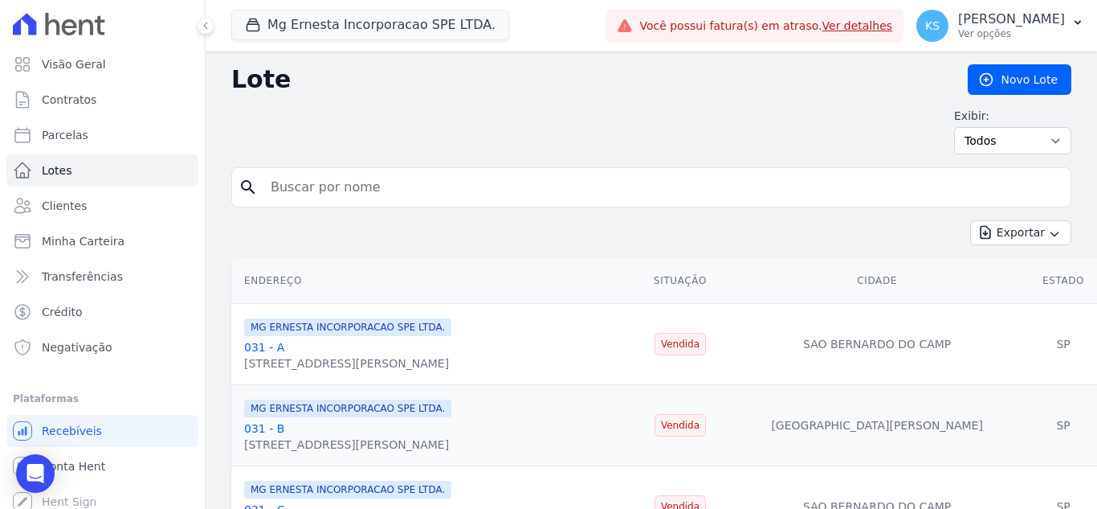
click at [366, 191] on input "search" at bounding box center [662, 187] width 803 height 32
type input "71"
drag, startPoint x: 245, startPoint y: 188, endPoint x: 251, endPoint y: 197, distance: 10.5
click at [245, 190] on icon "search" at bounding box center [248, 187] width 19 height 19
click at [319, 190] on input "71" at bounding box center [662, 187] width 803 height 32
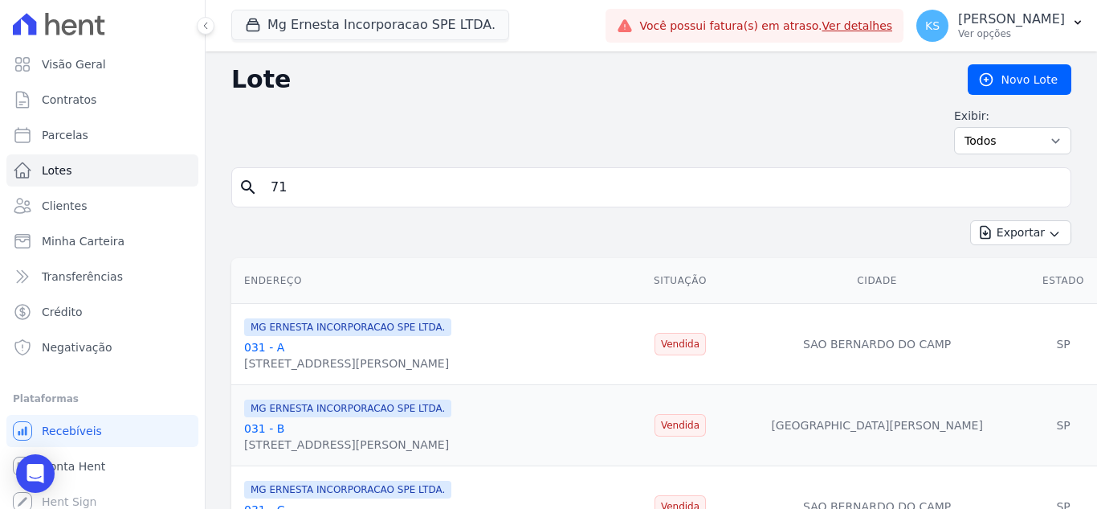
click at [924, 182] on input "71" at bounding box center [662, 187] width 803 height 32
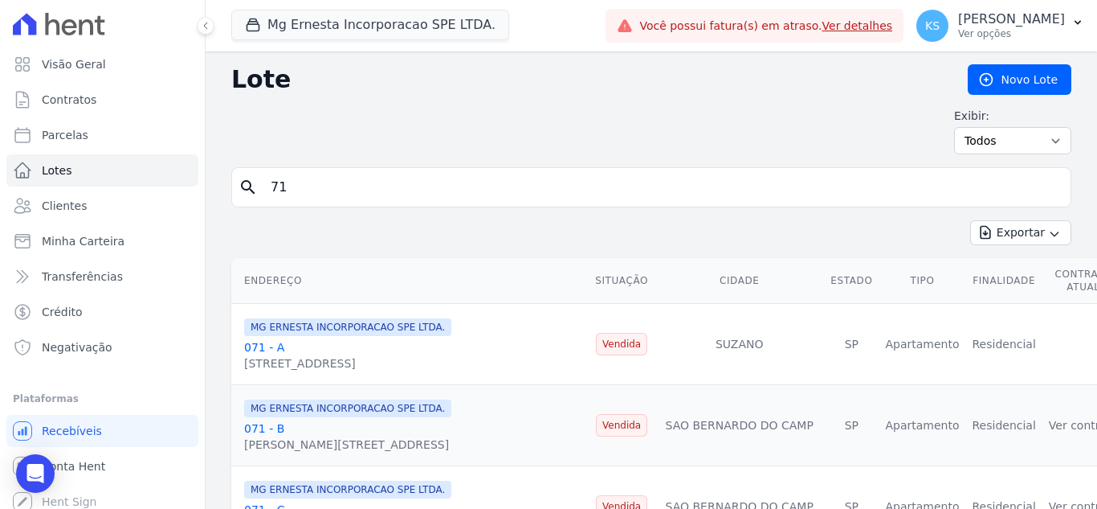
scroll to position [80, 0]
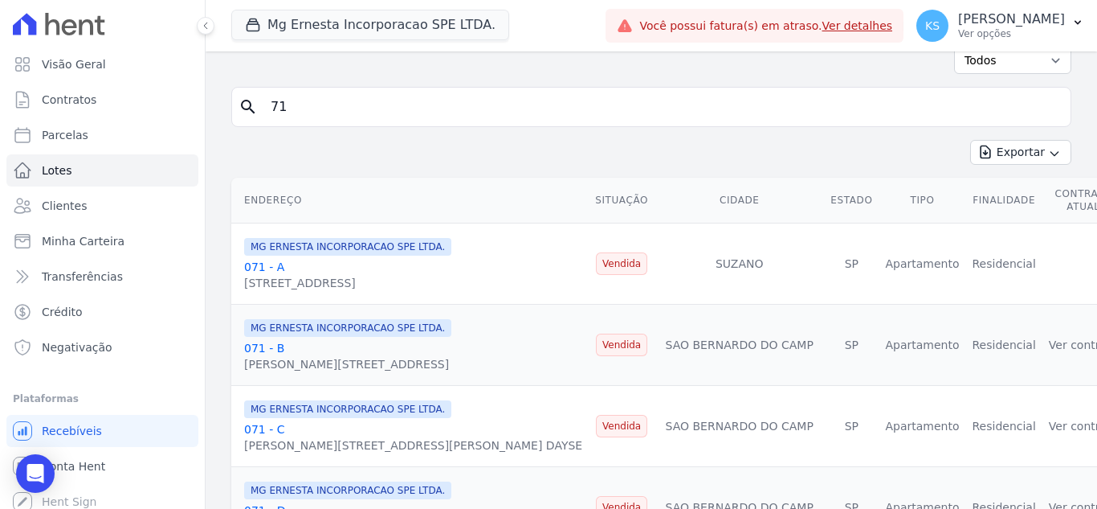
click at [1049, 338] on link "Ver contrato" at bounding box center [1083, 344] width 69 height 13
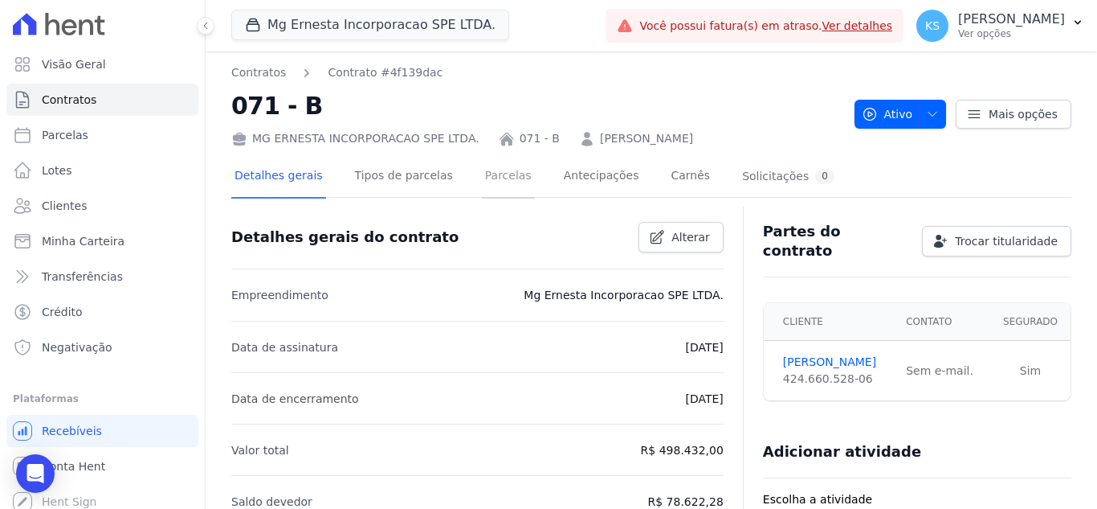
click at [489, 183] on link "Parcelas" at bounding box center [508, 177] width 53 height 43
